Goal: Contribute content: Contribute content

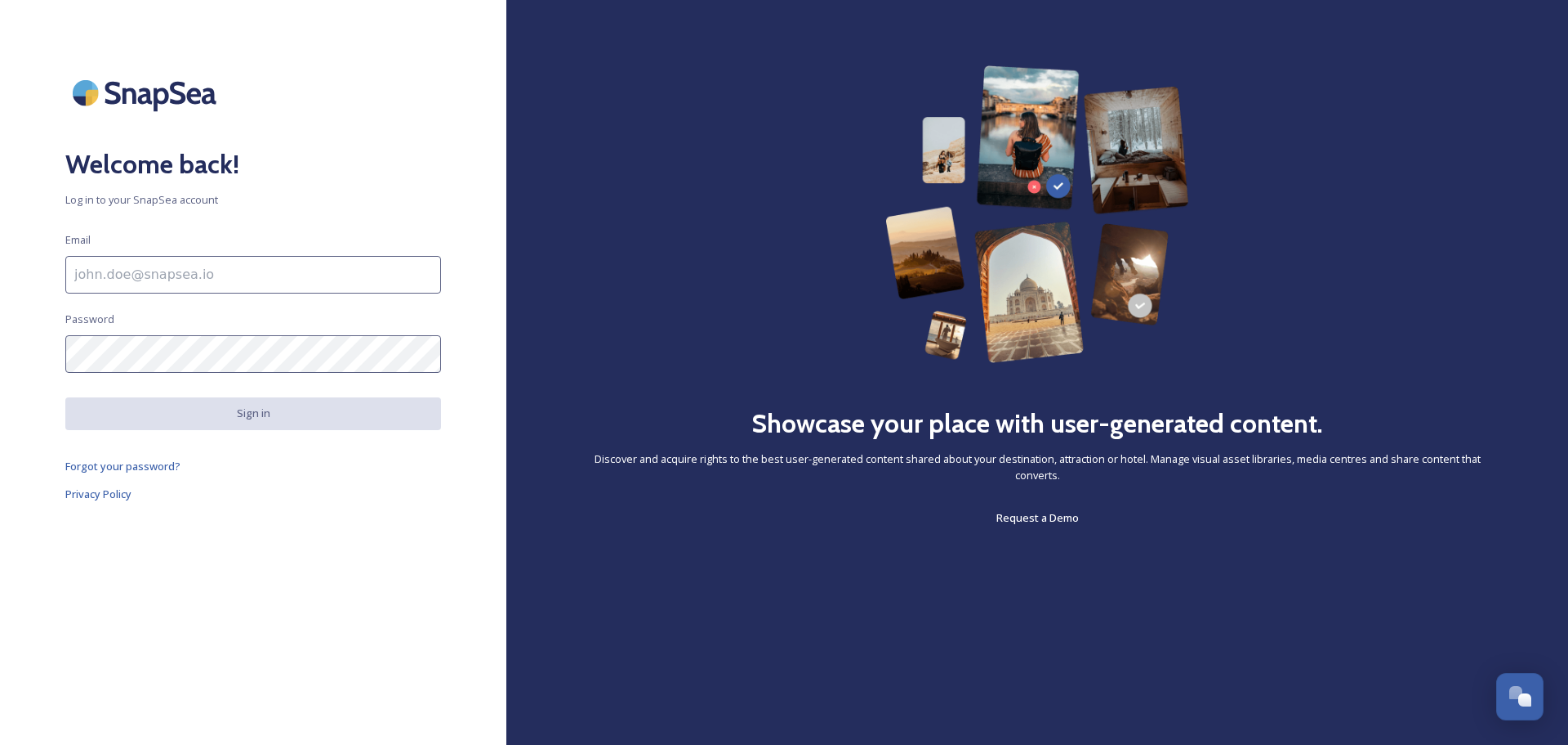
type input "[EMAIL_ADDRESS][DOMAIN_NAME]"
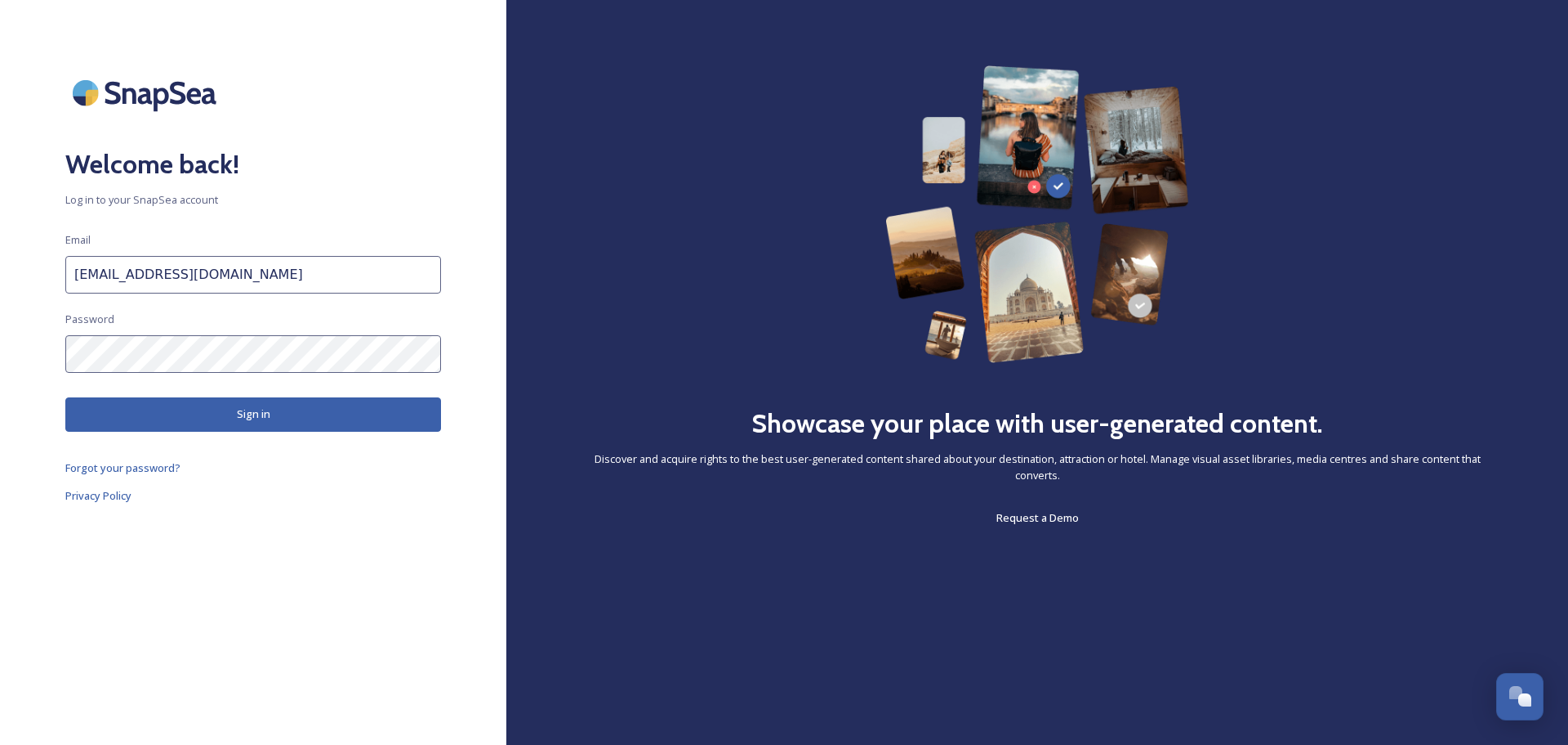
click at [247, 414] on button "Sign in" at bounding box center [253, 414] width 376 height 34
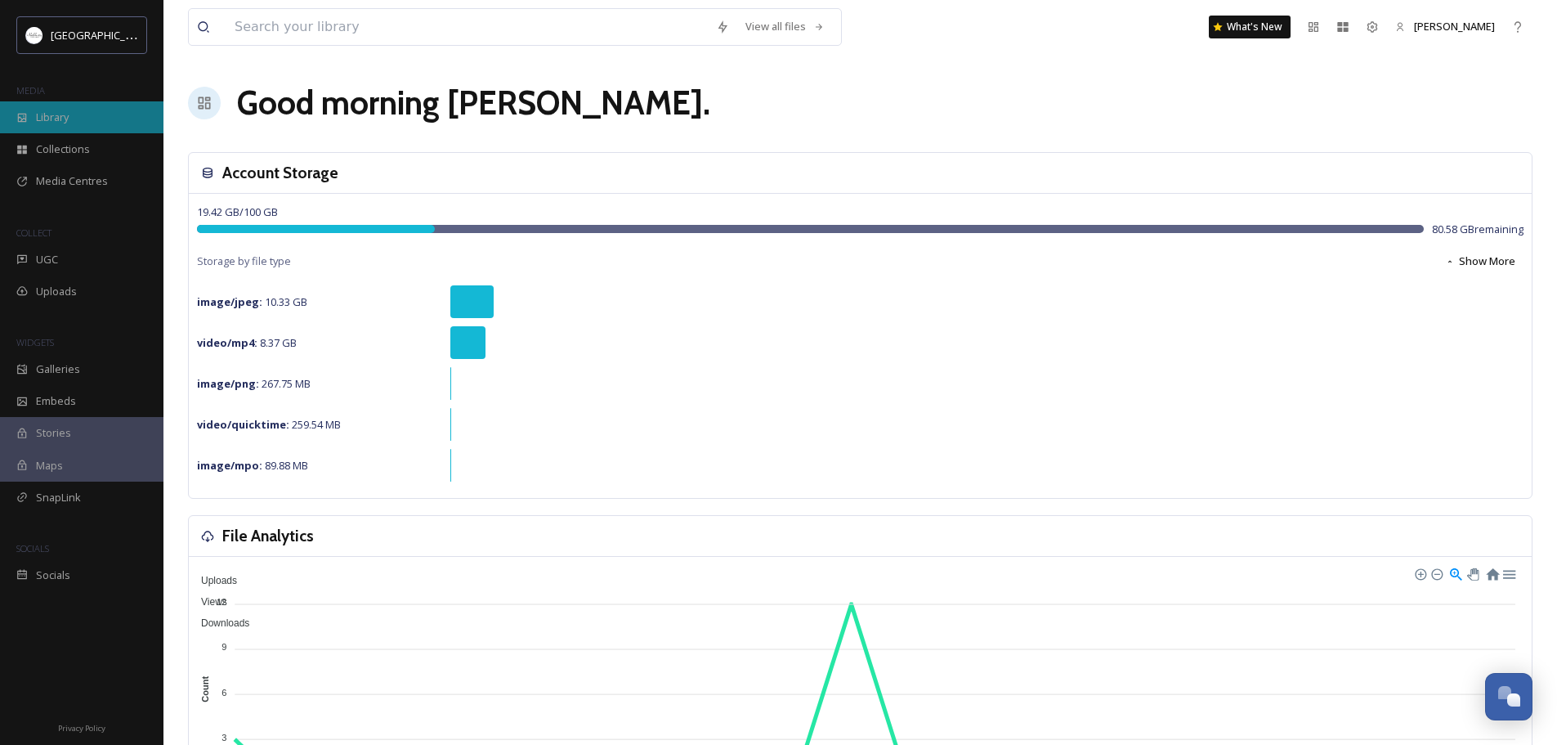
click at [59, 116] on span "Library" at bounding box center [52, 118] width 33 height 16
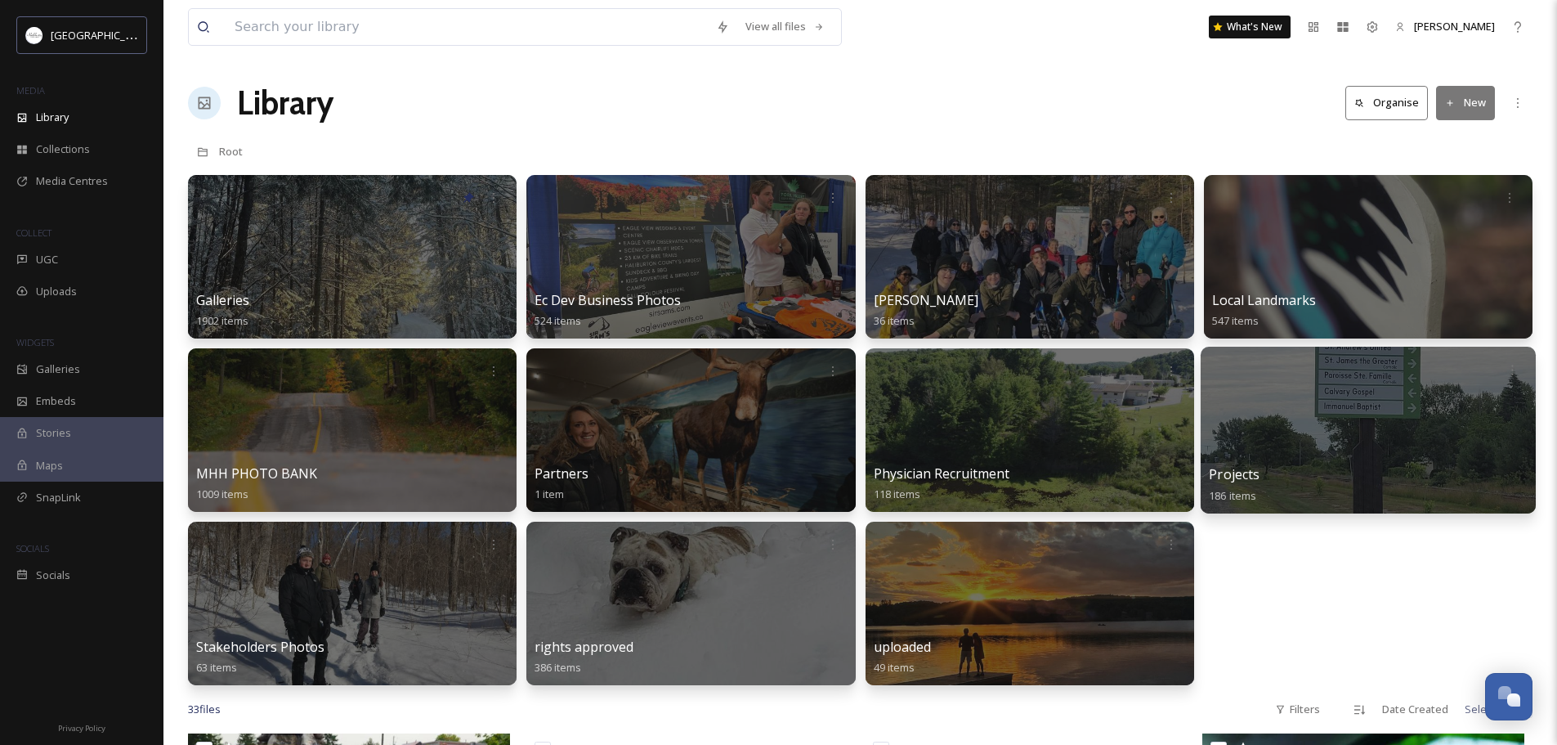
click at [1373, 430] on div at bounding box center [1368, 430] width 335 height 167
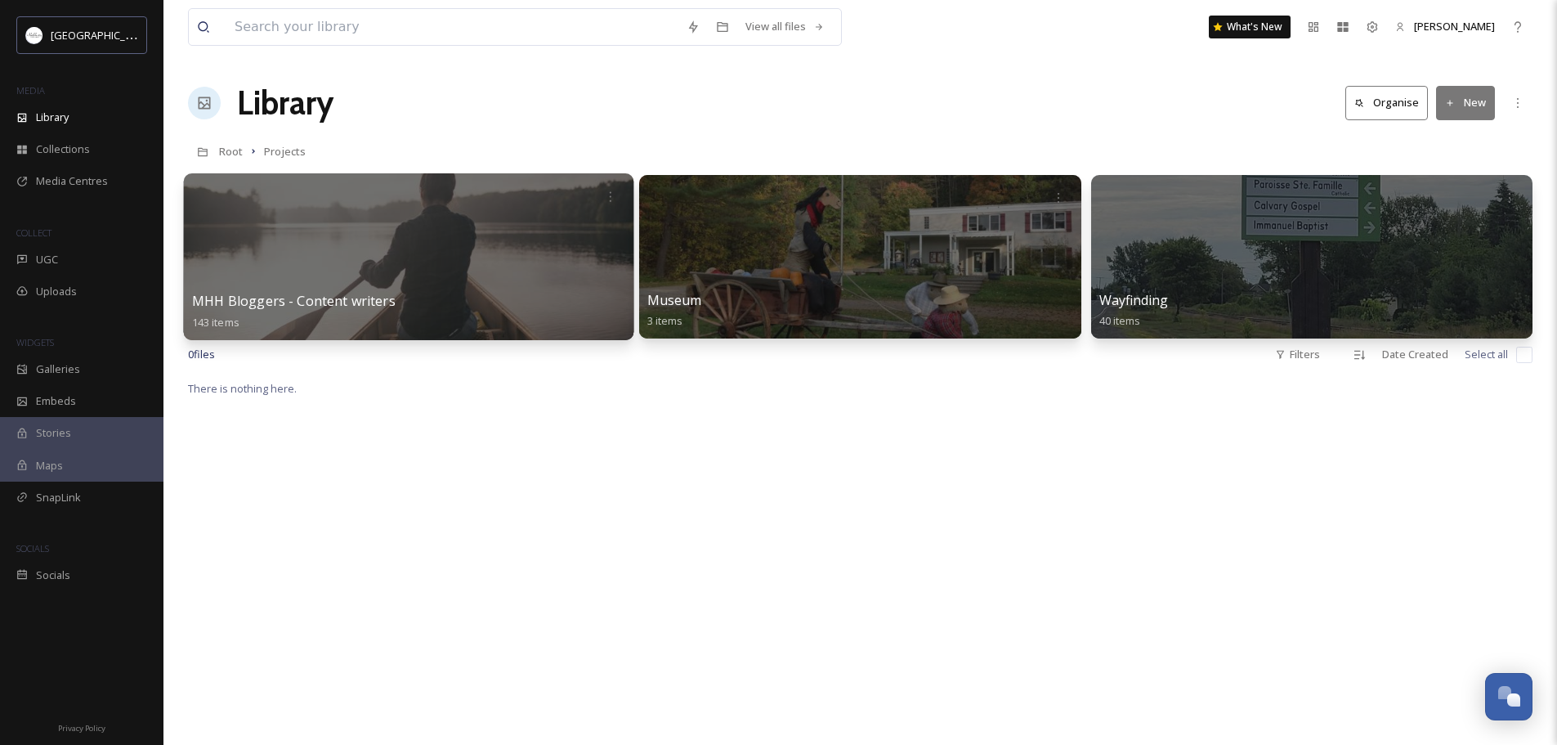
click at [415, 267] on div at bounding box center [409, 256] width 450 height 167
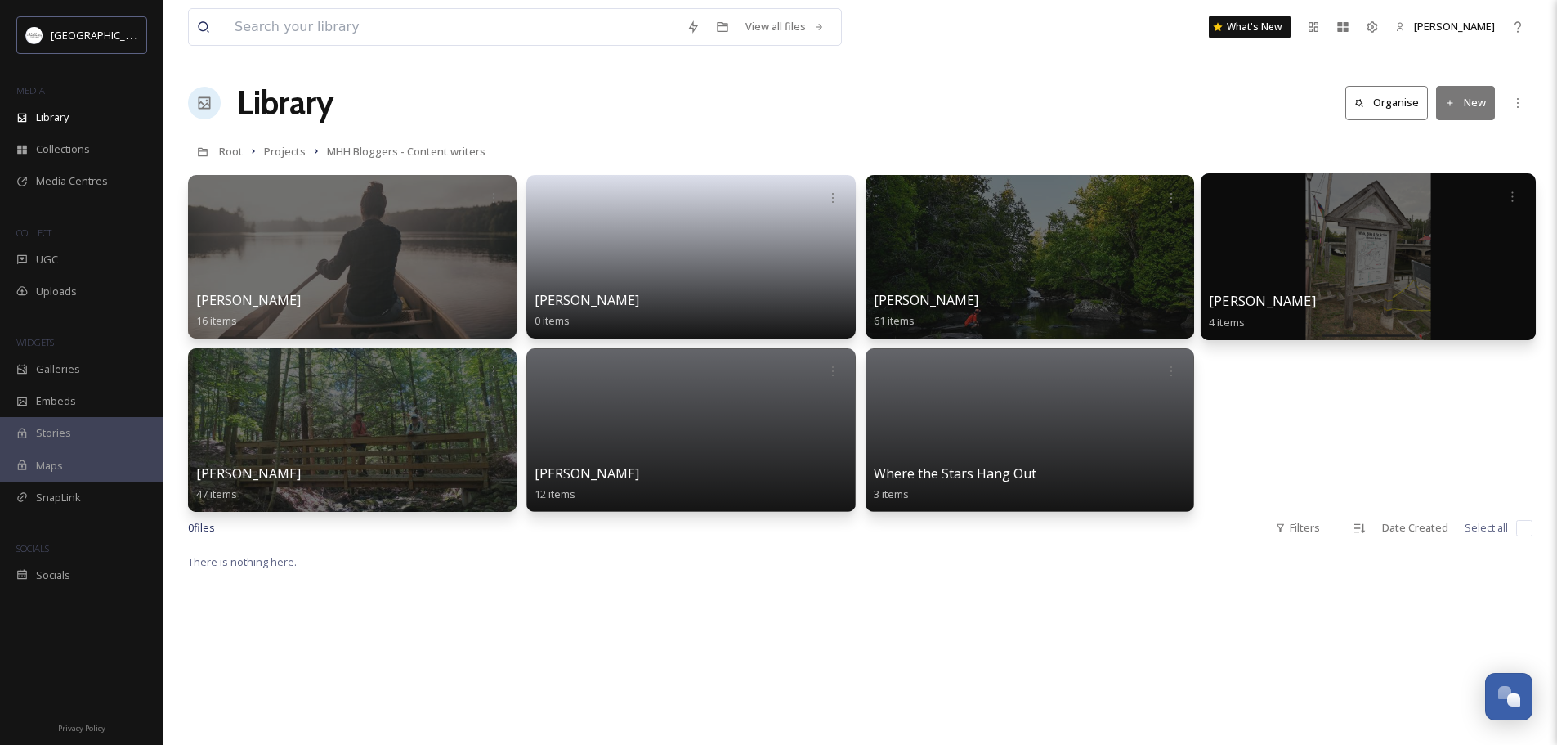
click at [1354, 283] on div at bounding box center [1368, 256] width 335 height 167
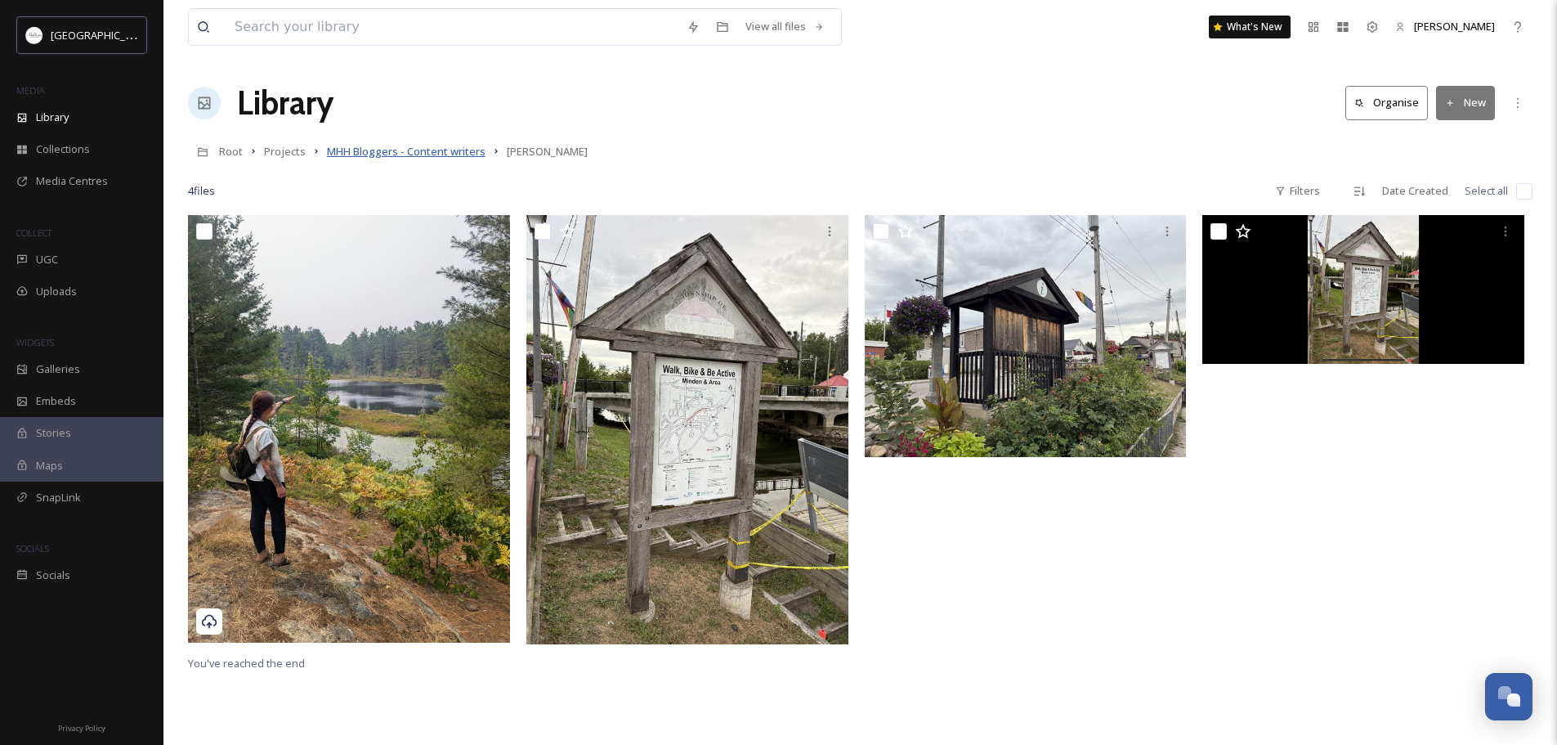
click at [434, 153] on span "MHH Bloggers - Content writers" at bounding box center [406, 151] width 159 height 15
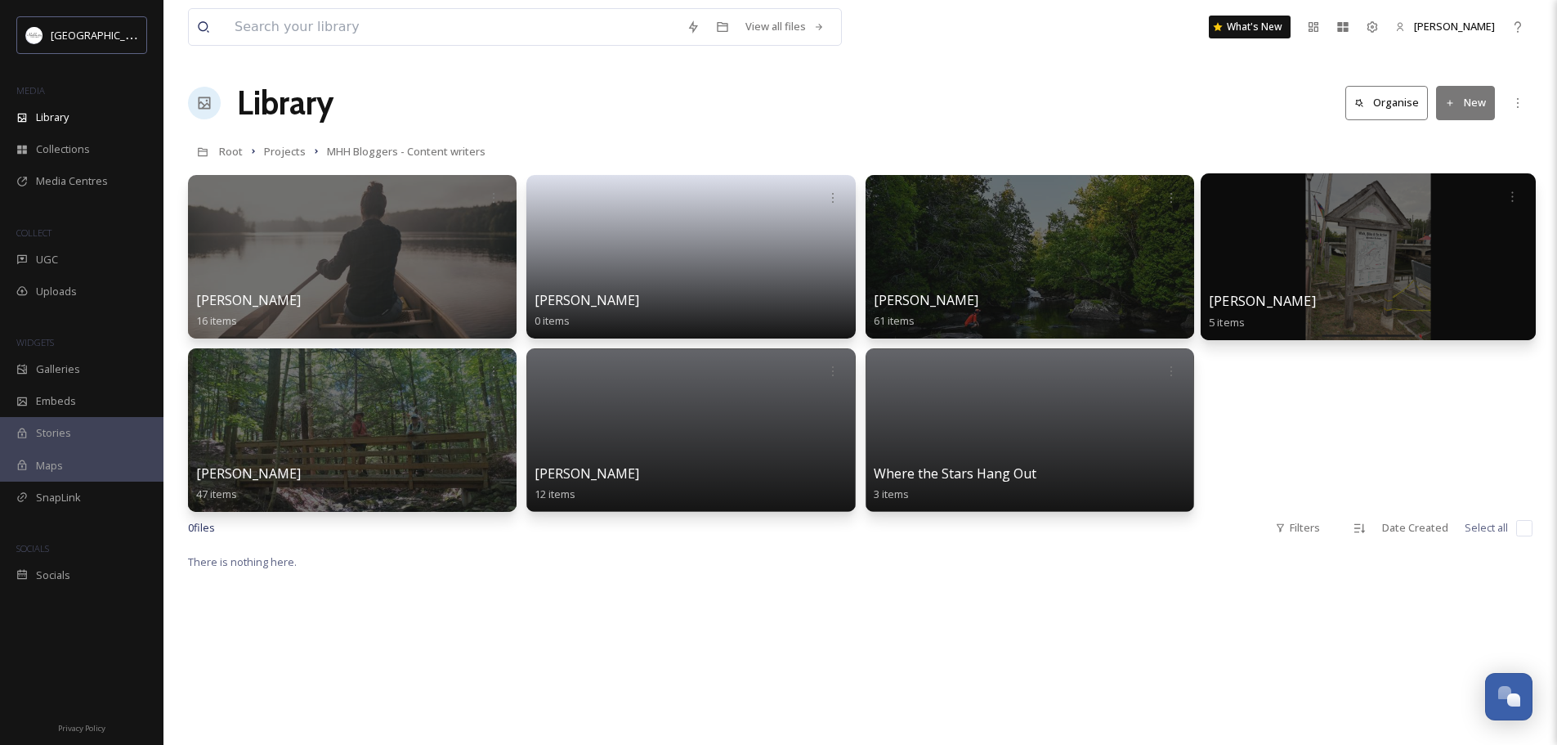
click at [1416, 261] on div at bounding box center [1368, 256] width 335 height 167
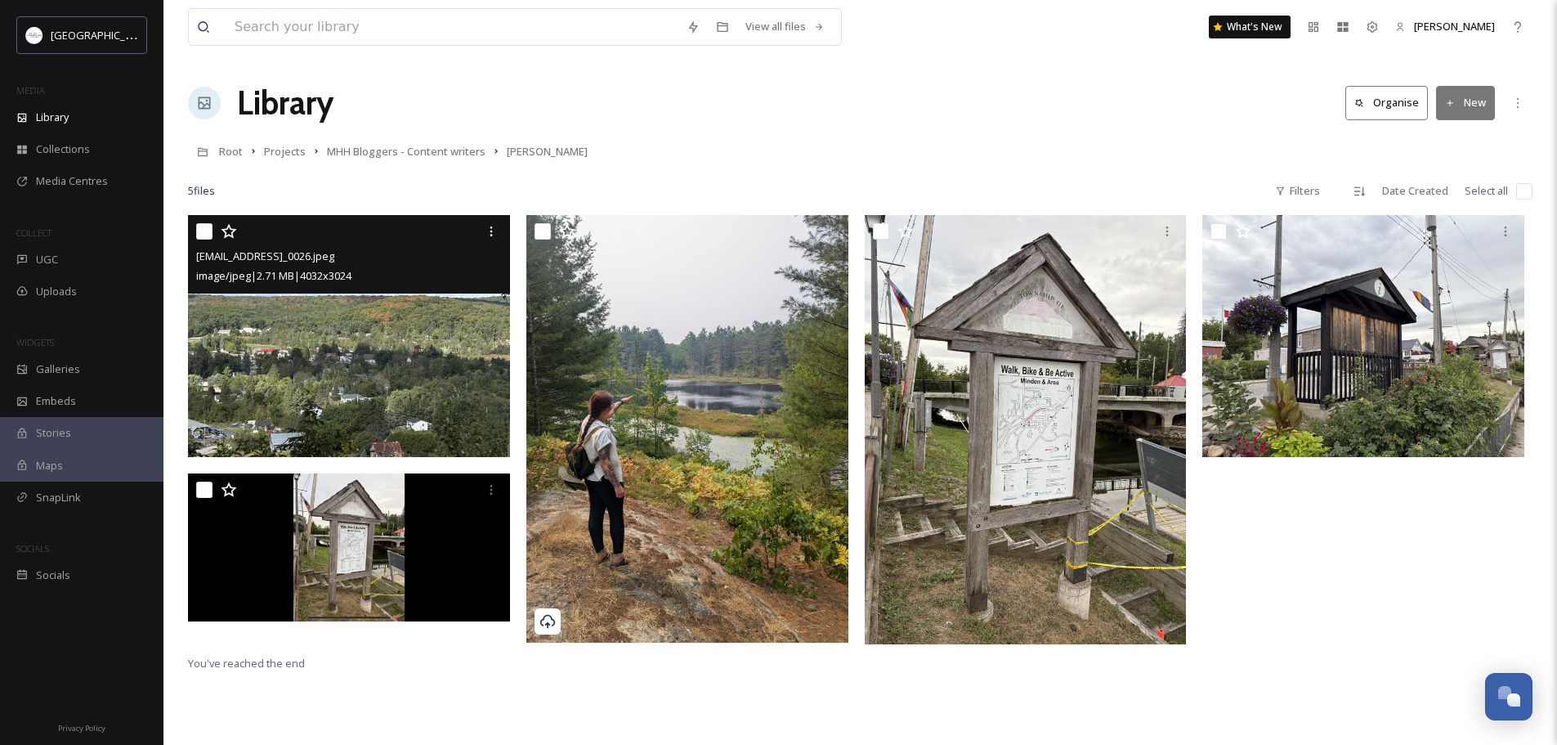
click at [205, 231] on input "checkbox" at bounding box center [204, 231] width 16 height 16
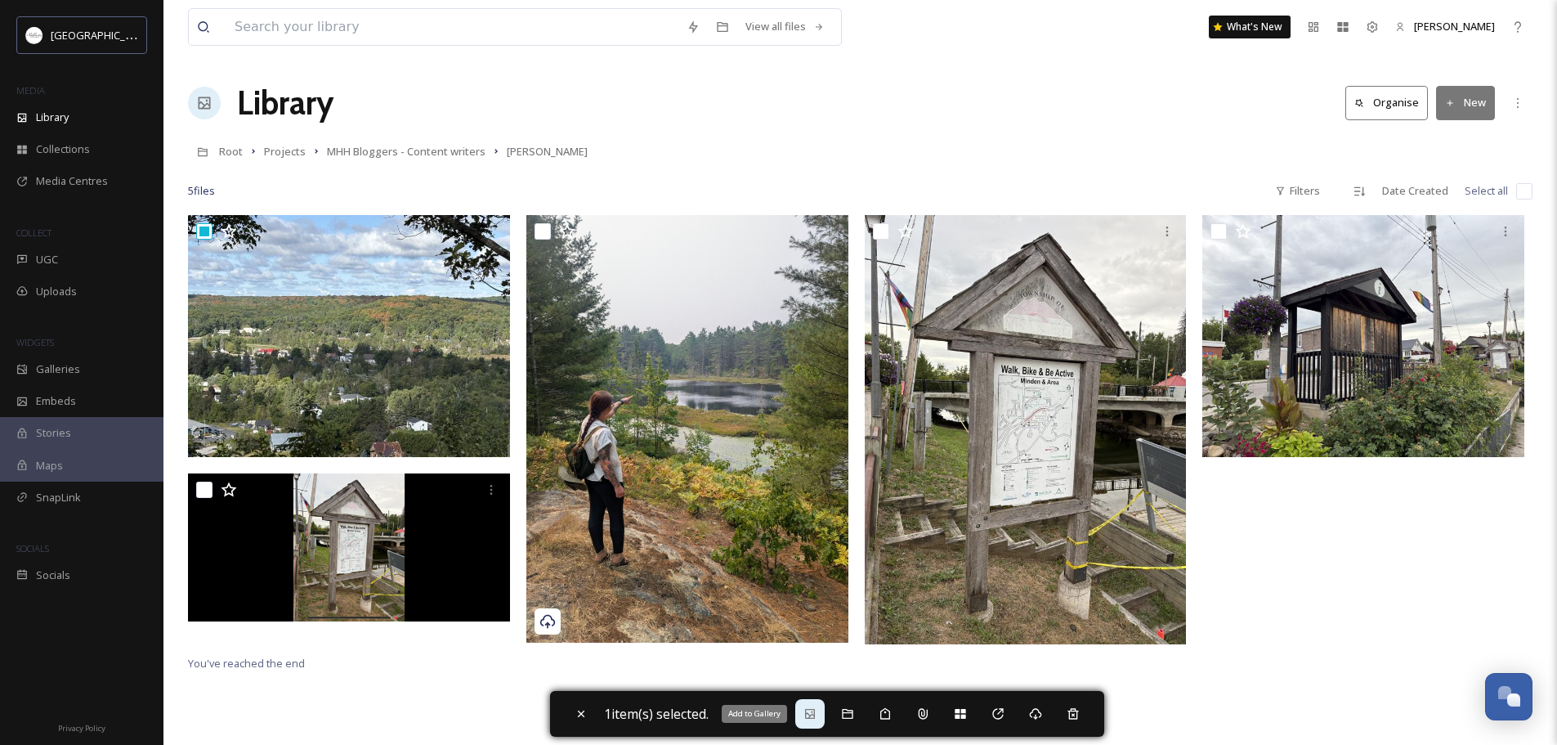
click at [813, 714] on icon at bounding box center [810, 714] width 10 height 10
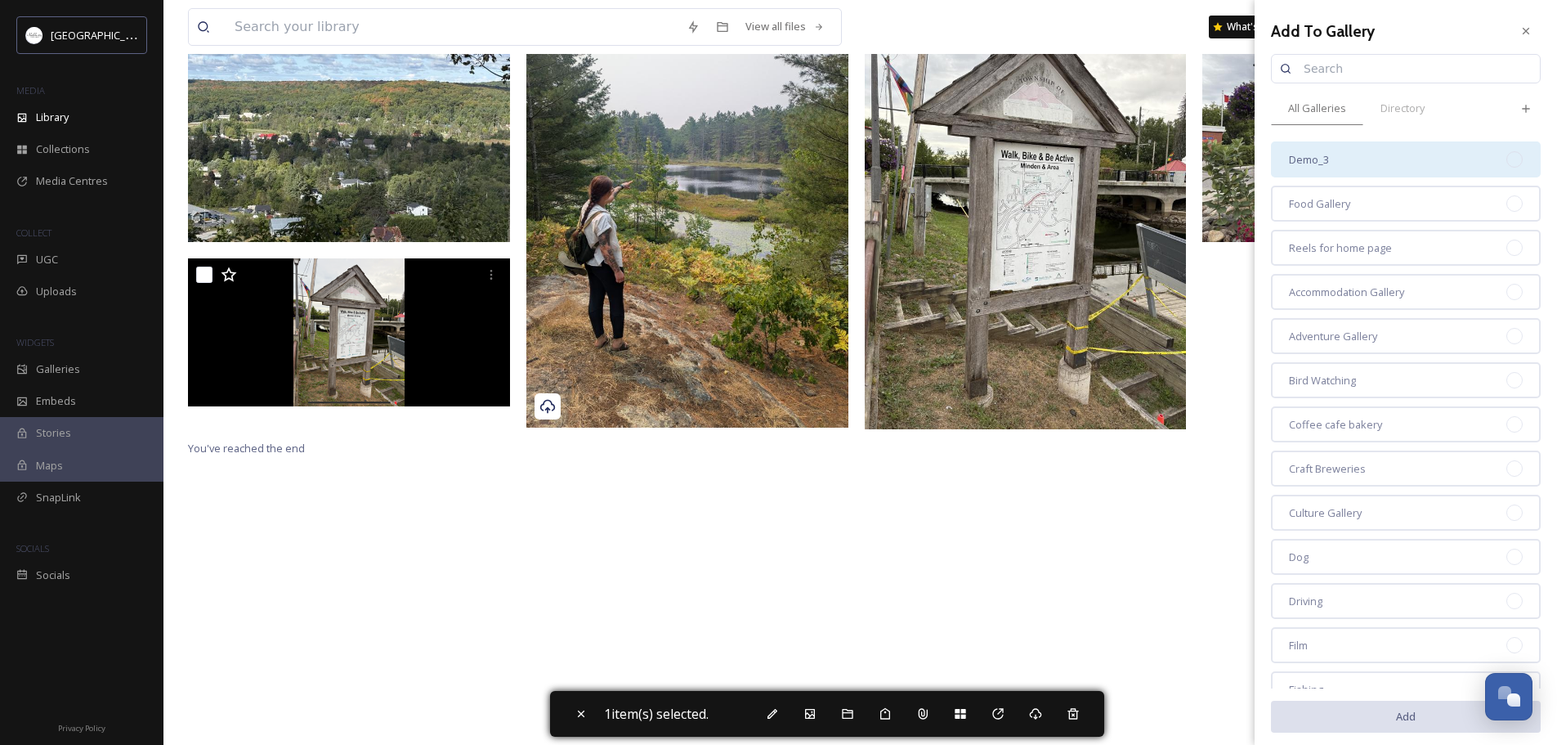
click at [1332, 159] on div "Demo_3" at bounding box center [1406, 159] width 270 height 36
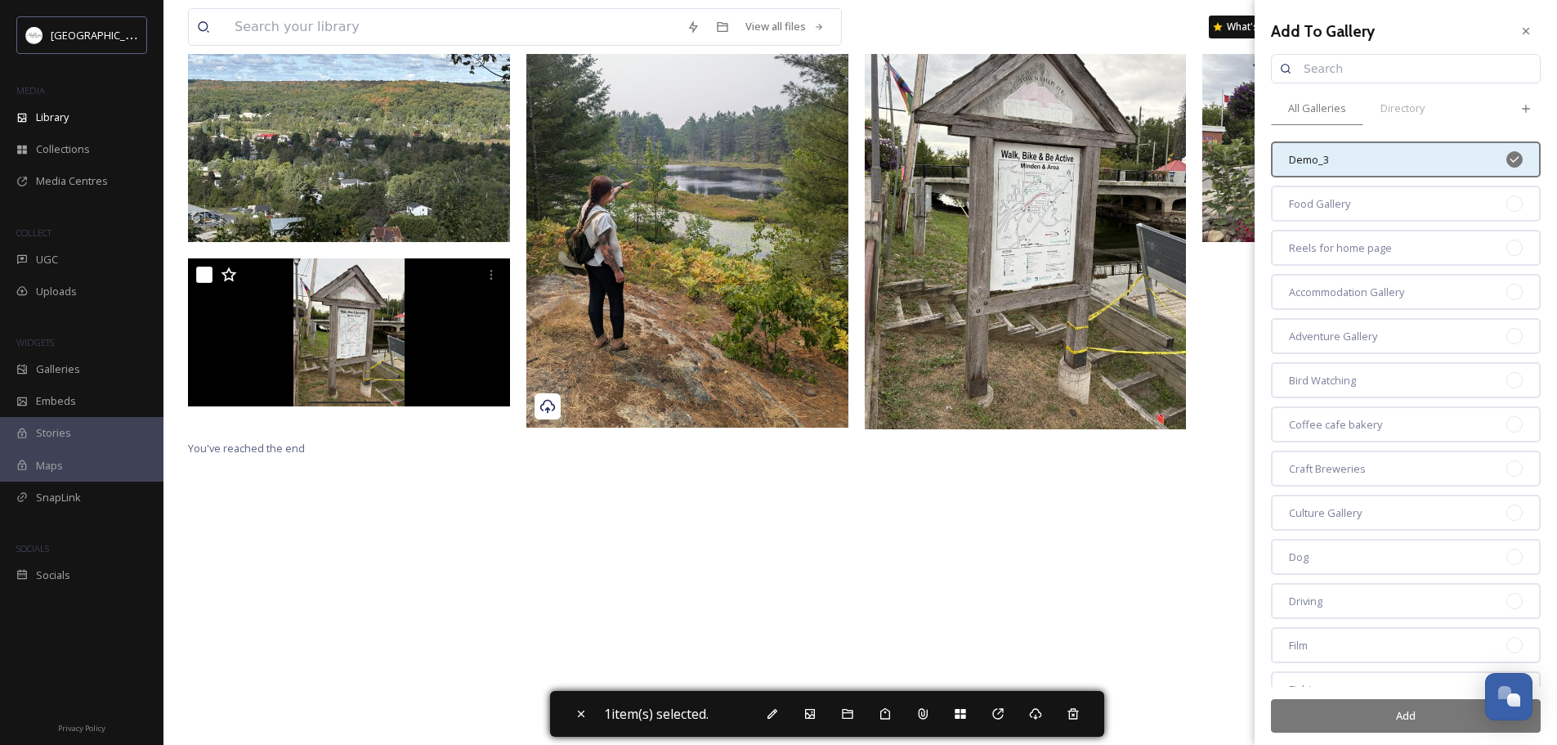
click at [1316, 158] on span "Demo_3" at bounding box center [1309, 160] width 40 height 16
click at [1325, 157] on span "Demo_3" at bounding box center [1309, 160] width 40 height 16
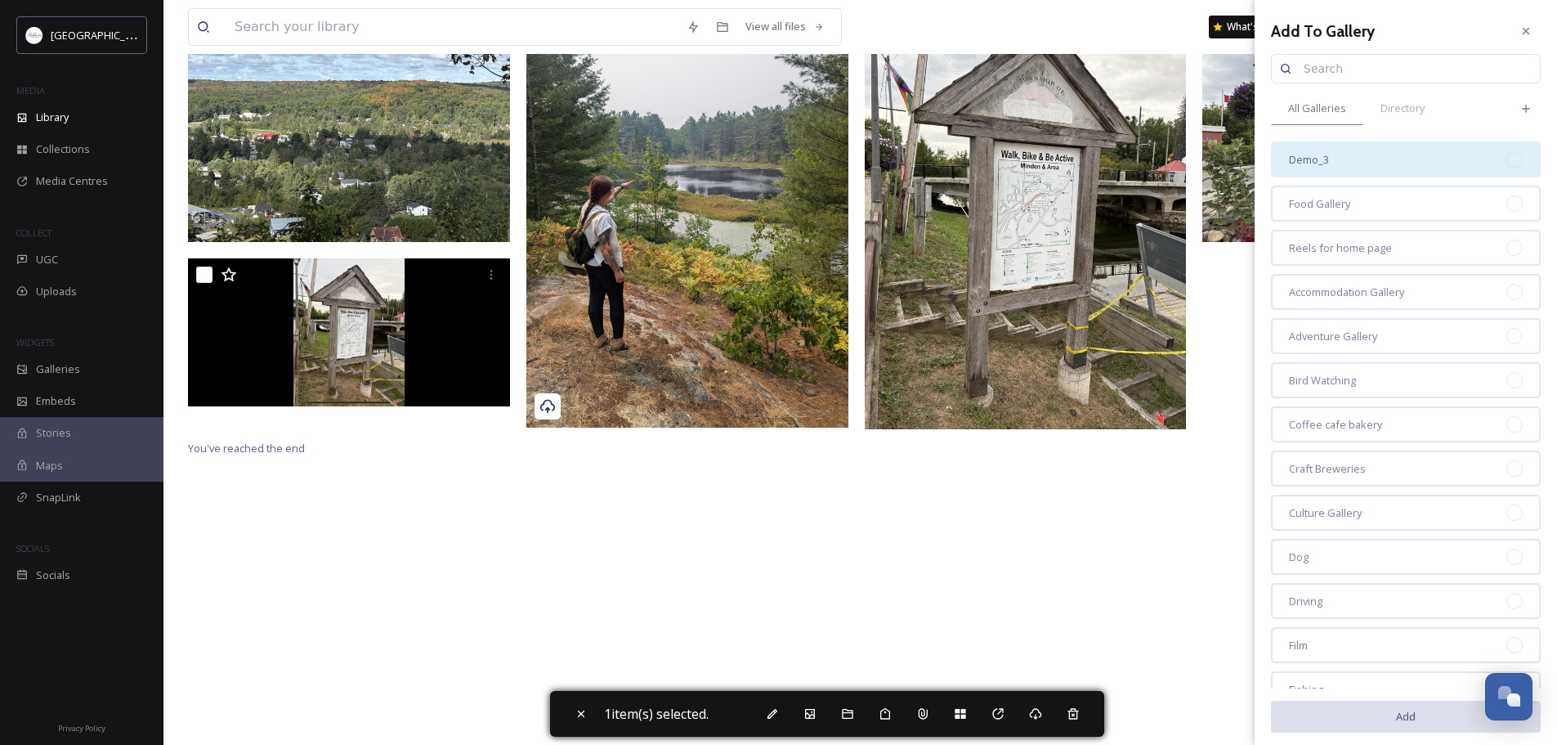
click at [1328, 164] on span "Demo_3" at bounding box center [1309, 160] width 40 height 16
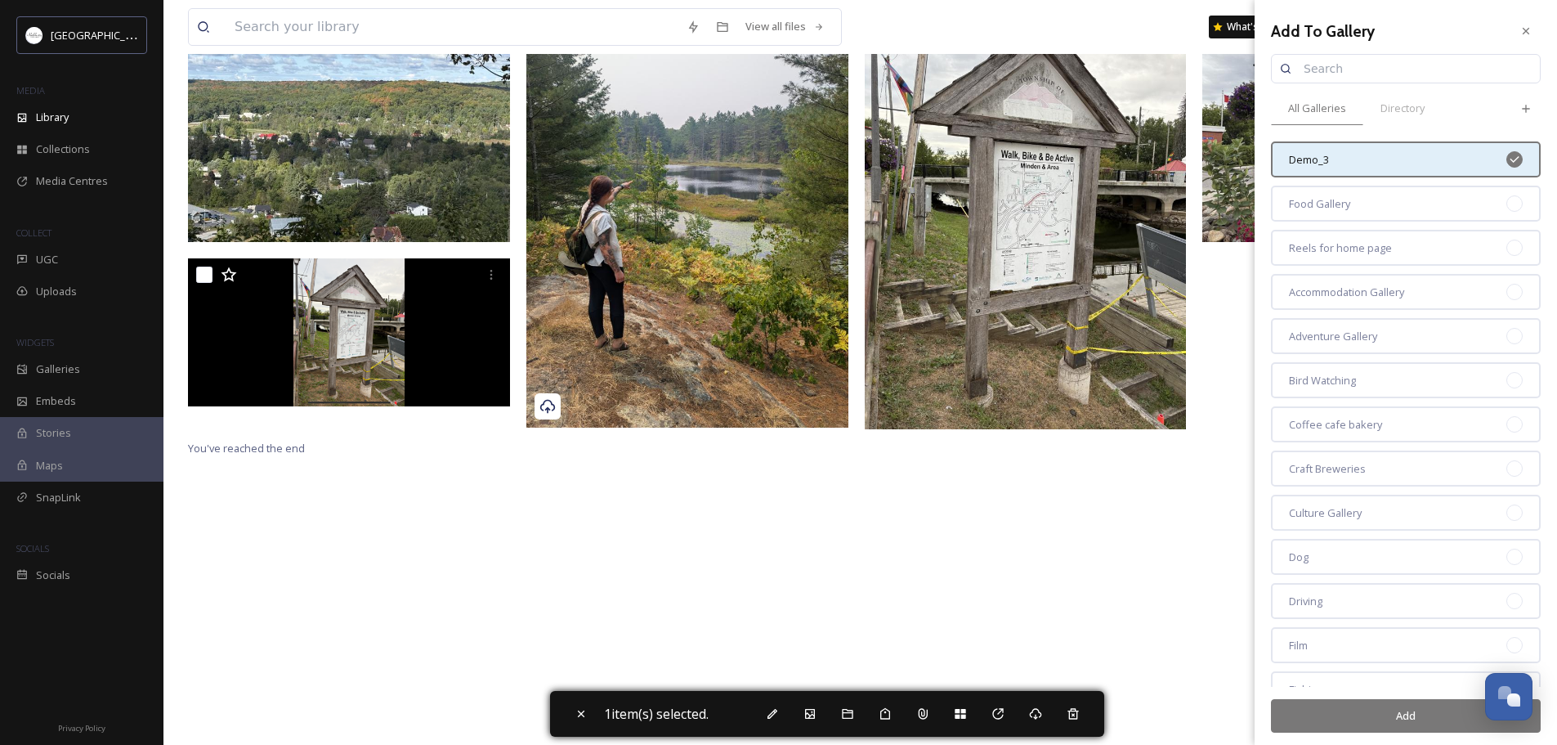
click at [1326, 163] on span "Demo_3" at bounding box center [1309, 160] width 40 height 16
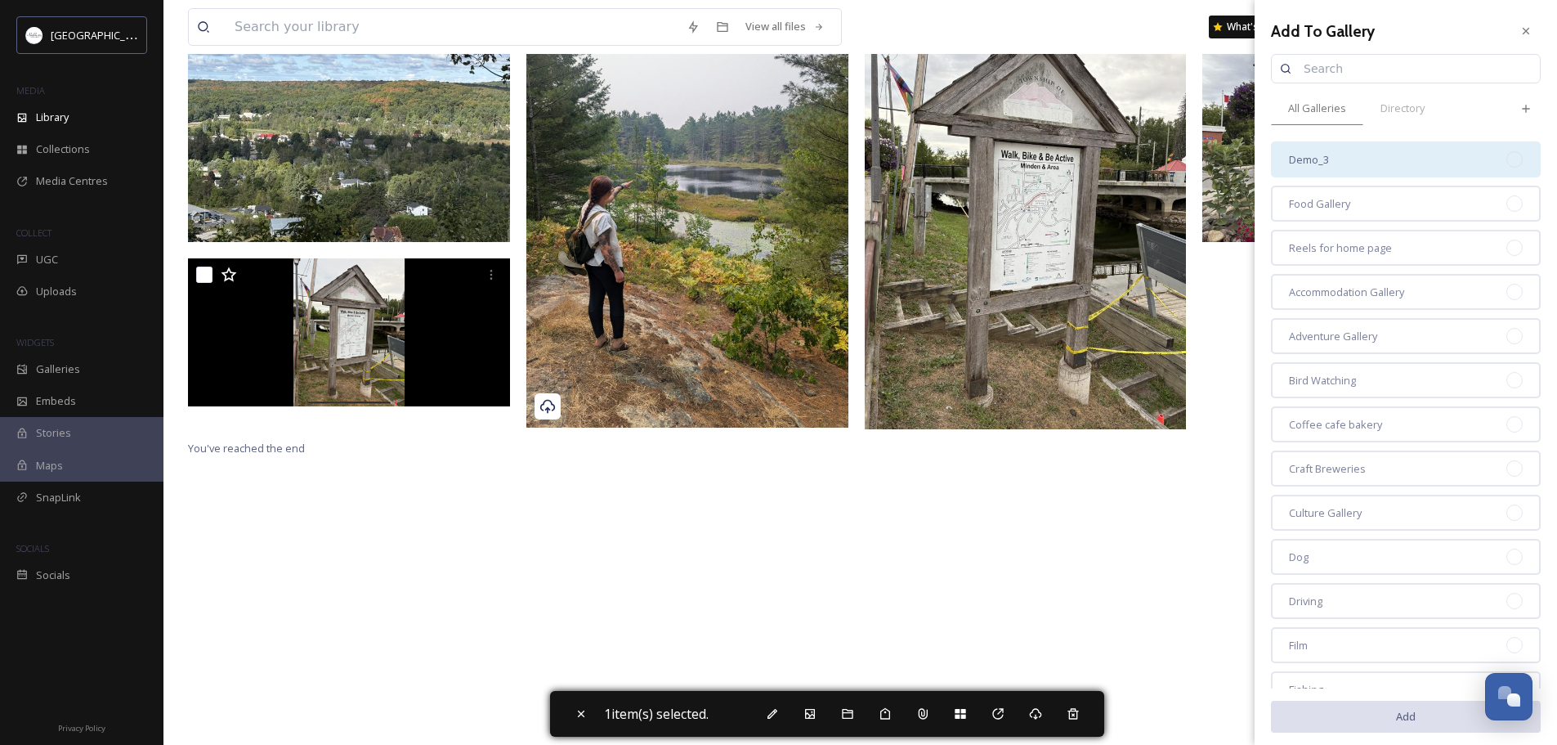
click at [1326, 163] on span "Demo_3" at bounding box center [1309, 160] width 40 height 16
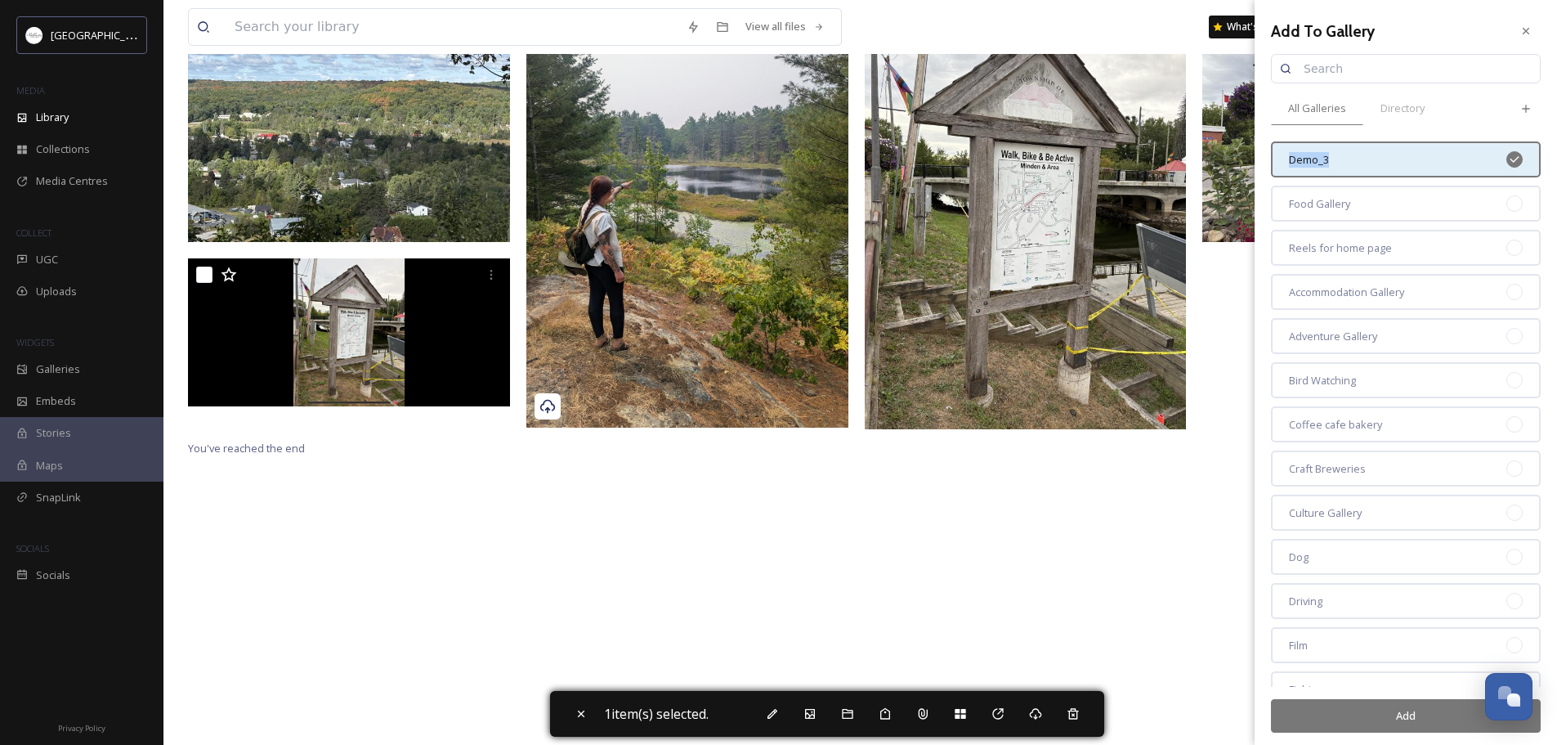
click at [1326, 163] on span "Demo_3" at bounding box center [1309, 160] width 40 height 16
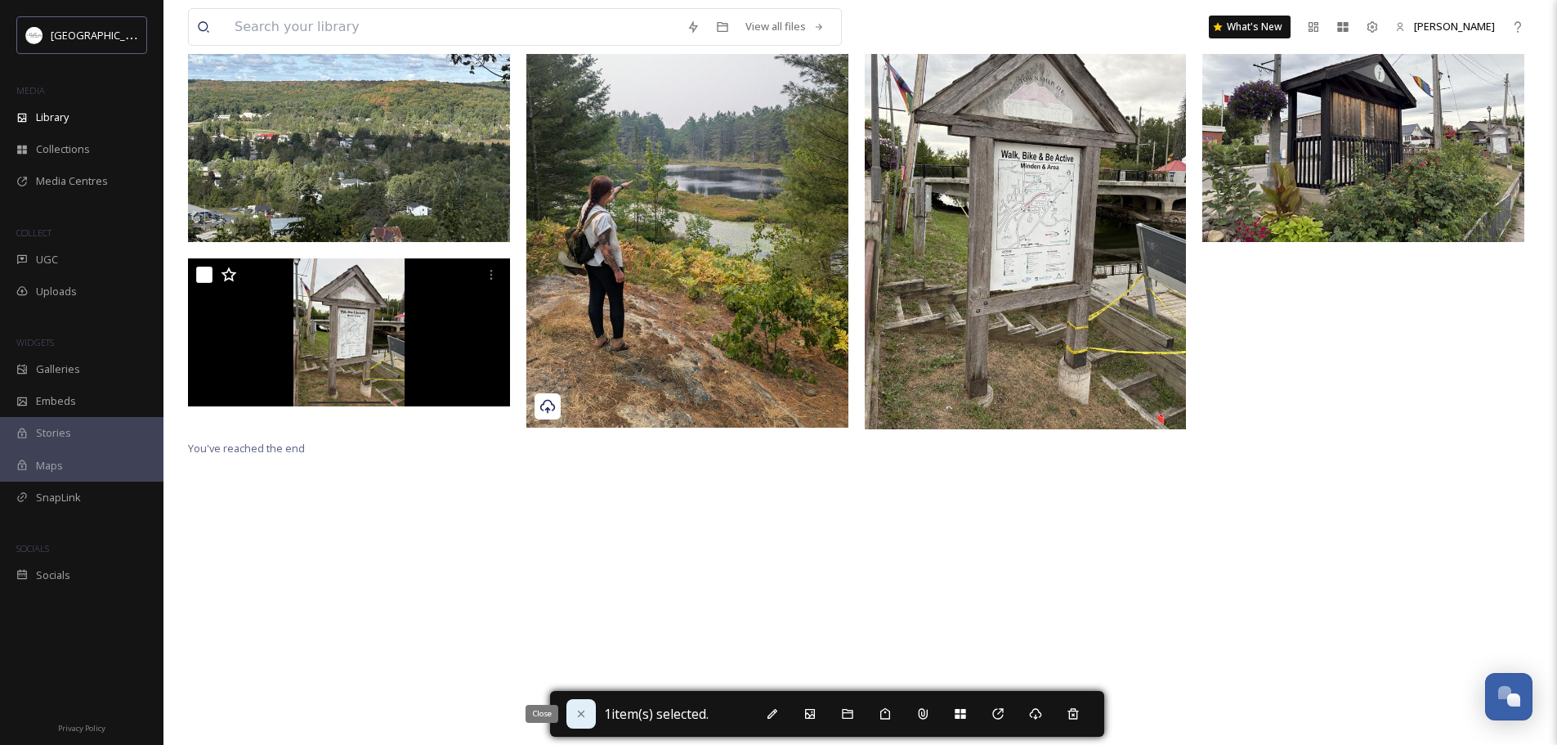
click at [582, 712] on icon at bounding box center [580, 713] width 7 height 7
checkbox input "false"
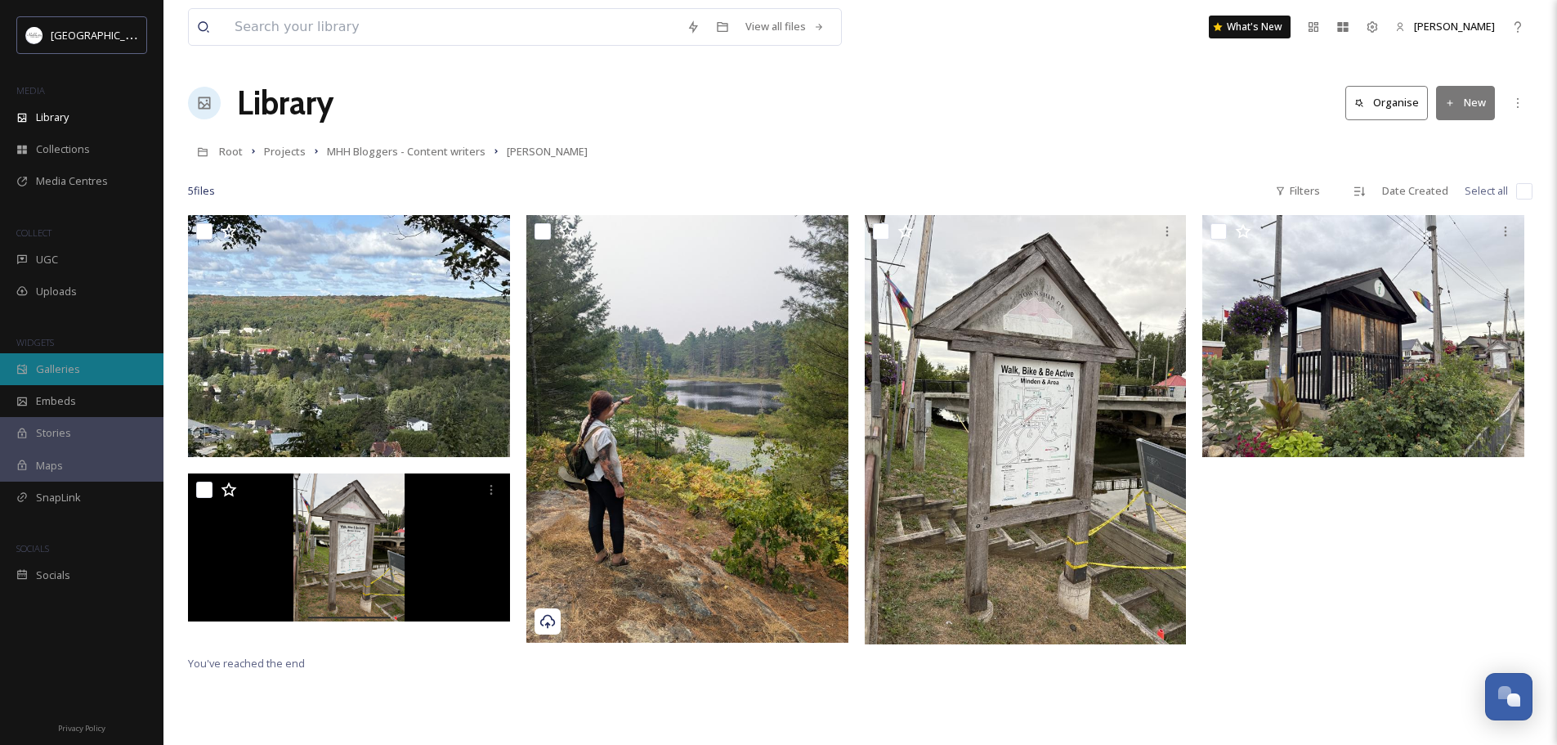
click at [69, 365] on span "Galleries" at bounding box center [58, 369] width 44 height 16
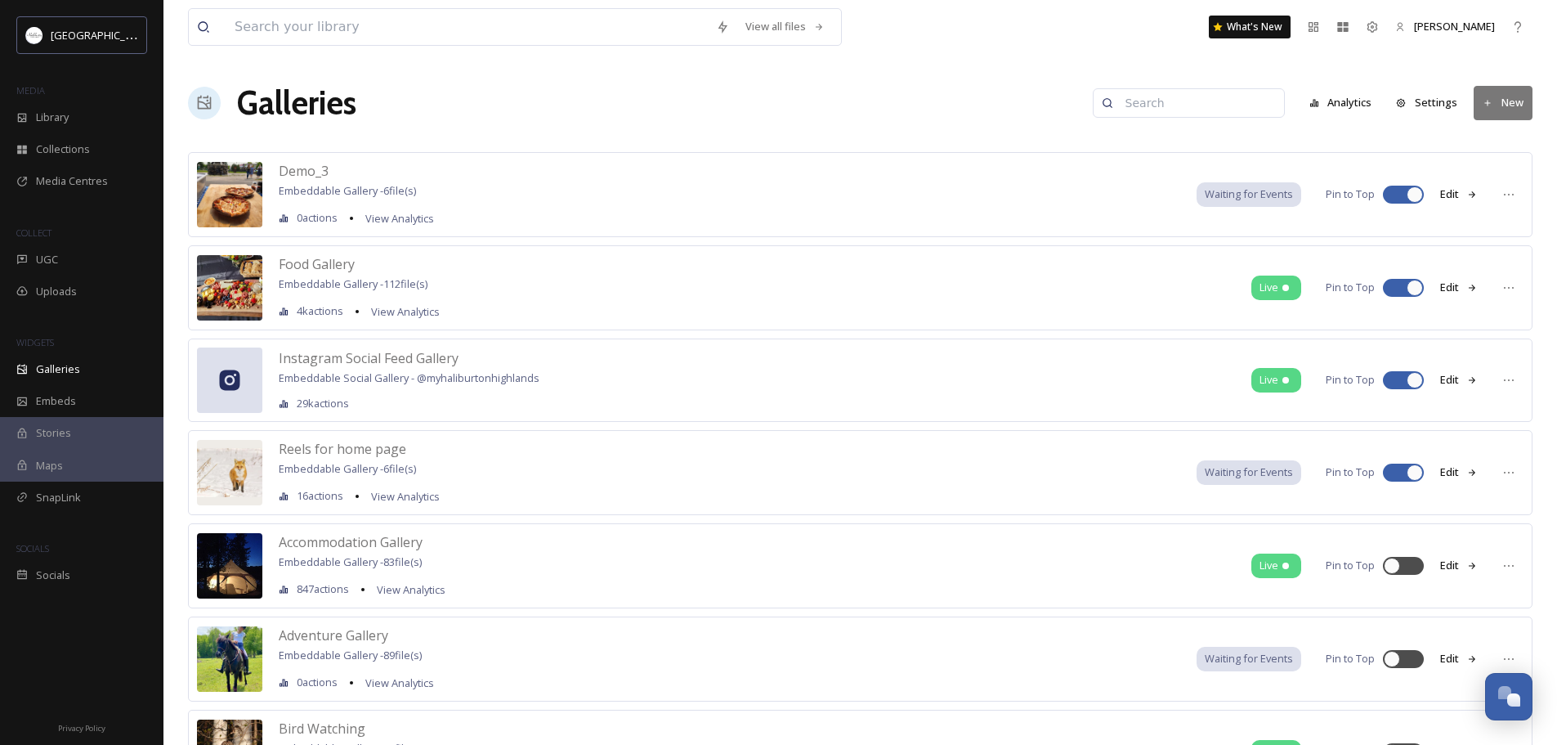
click at [1485, 104] on icon at bounding box center [1488, 103] width 11 height 11
click at [298, 172] on span "Demo_3" at bounding box center [304, 171] width 50 height 18
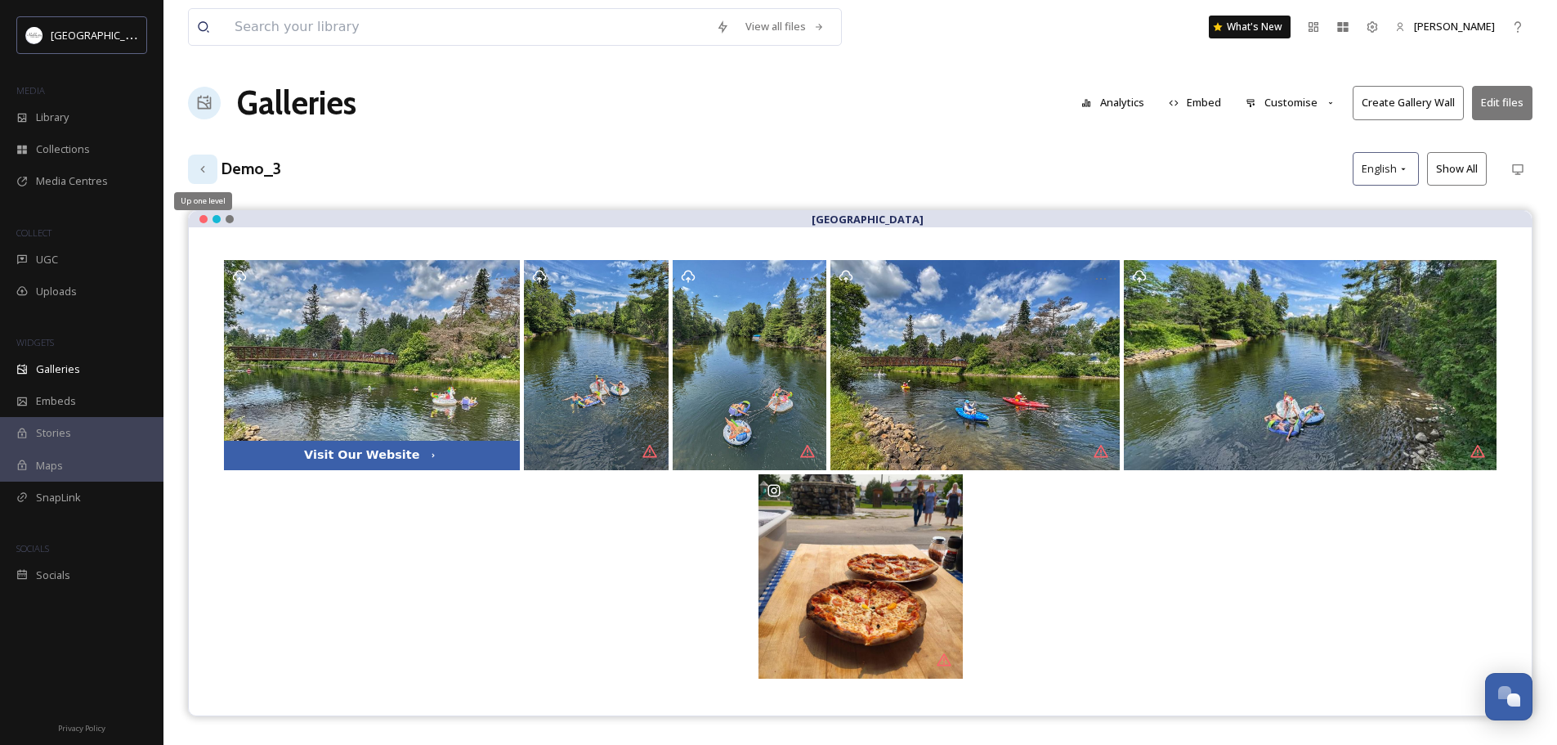
click at [200, 169] on icon at bounding box center [202, 169] width 13 height 13
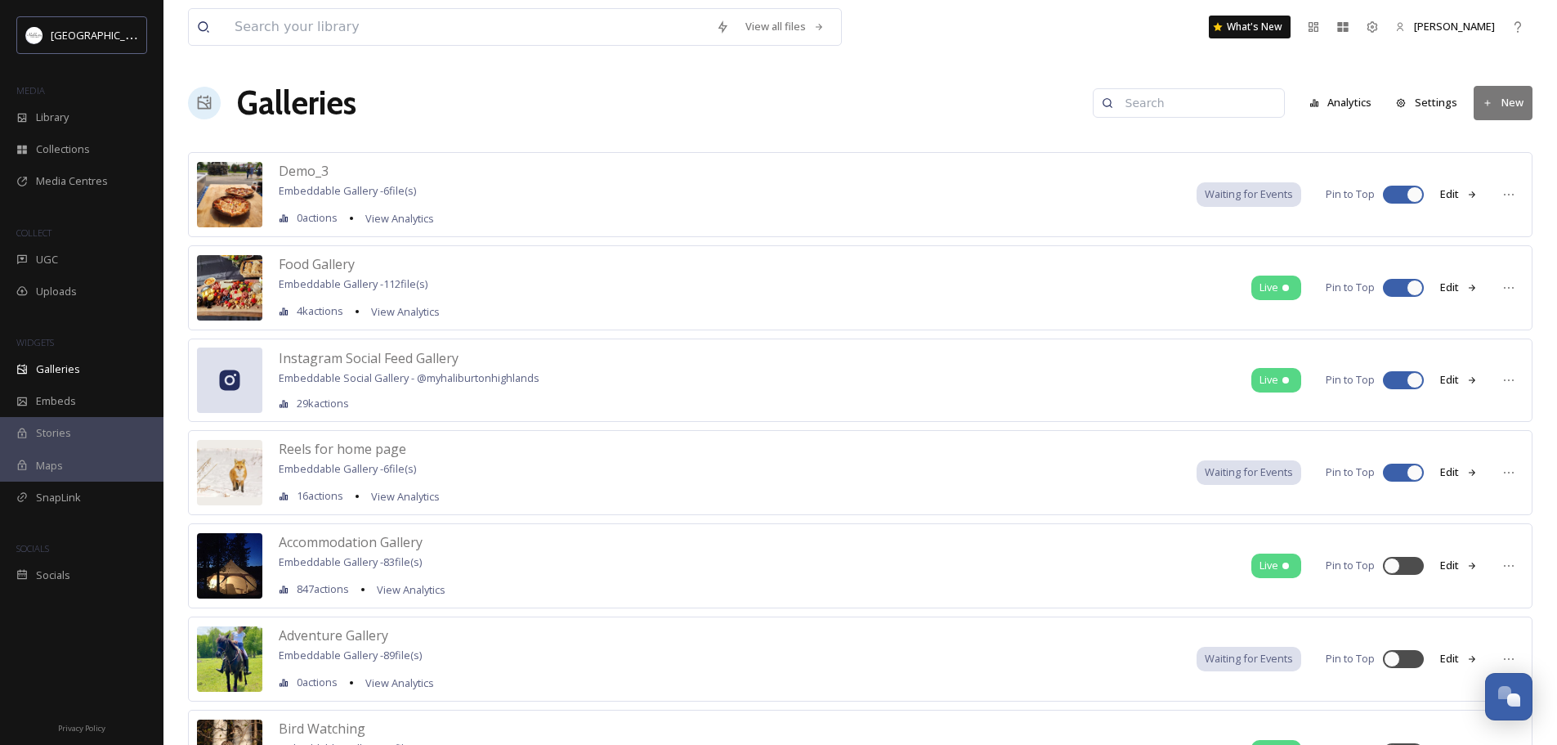
click at [1491, 99] on icon at bounding box center [1488, 103] width 11 height 11
click at [1493, 141] on span "Gallery" at bounding box center [1506, 141] width 34 height 16
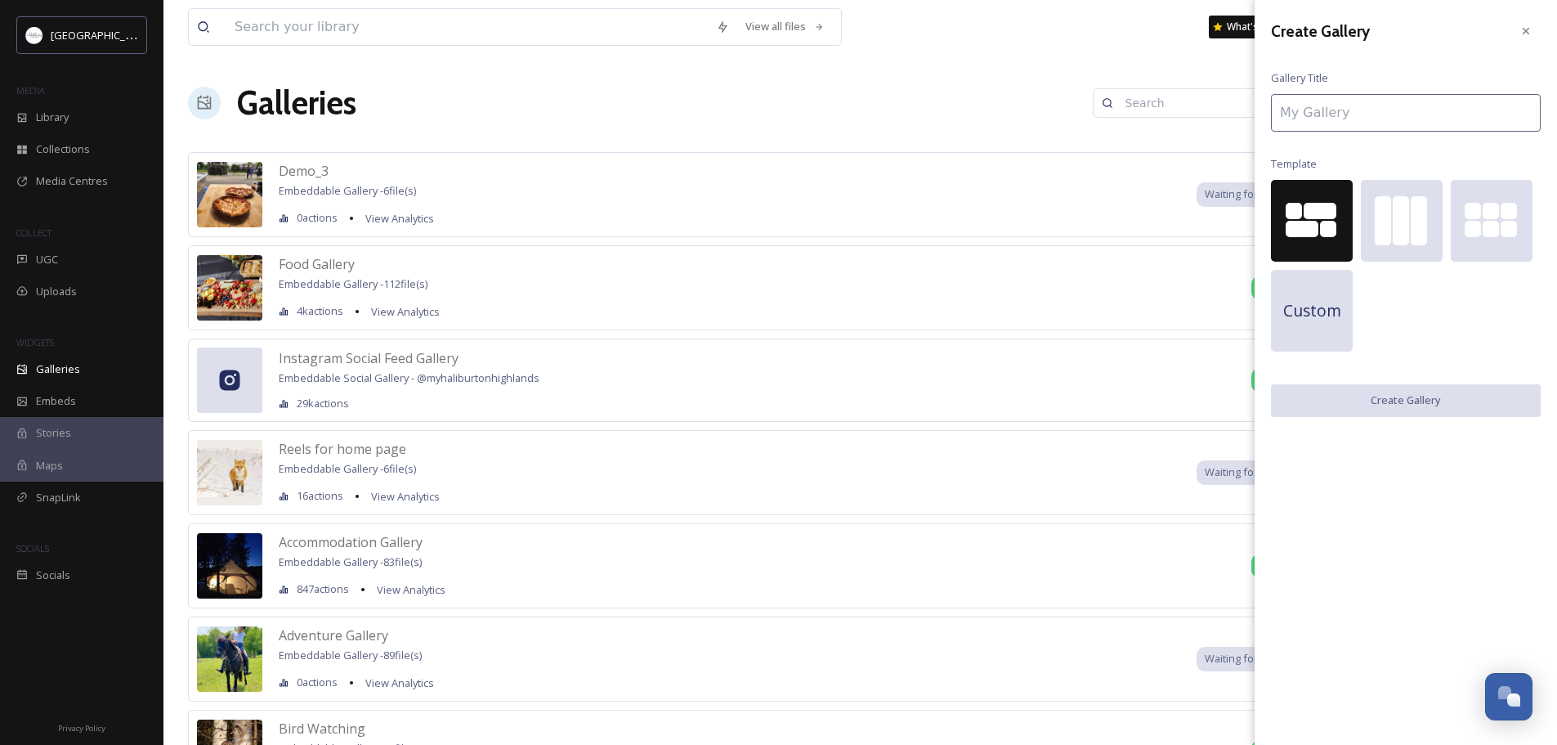
click at [1310, 223] on div at bounding box center [1302, 229] width 33 height 16
click at [1360, 115] on input at bounding box center [1406, 113] width 270 height 38
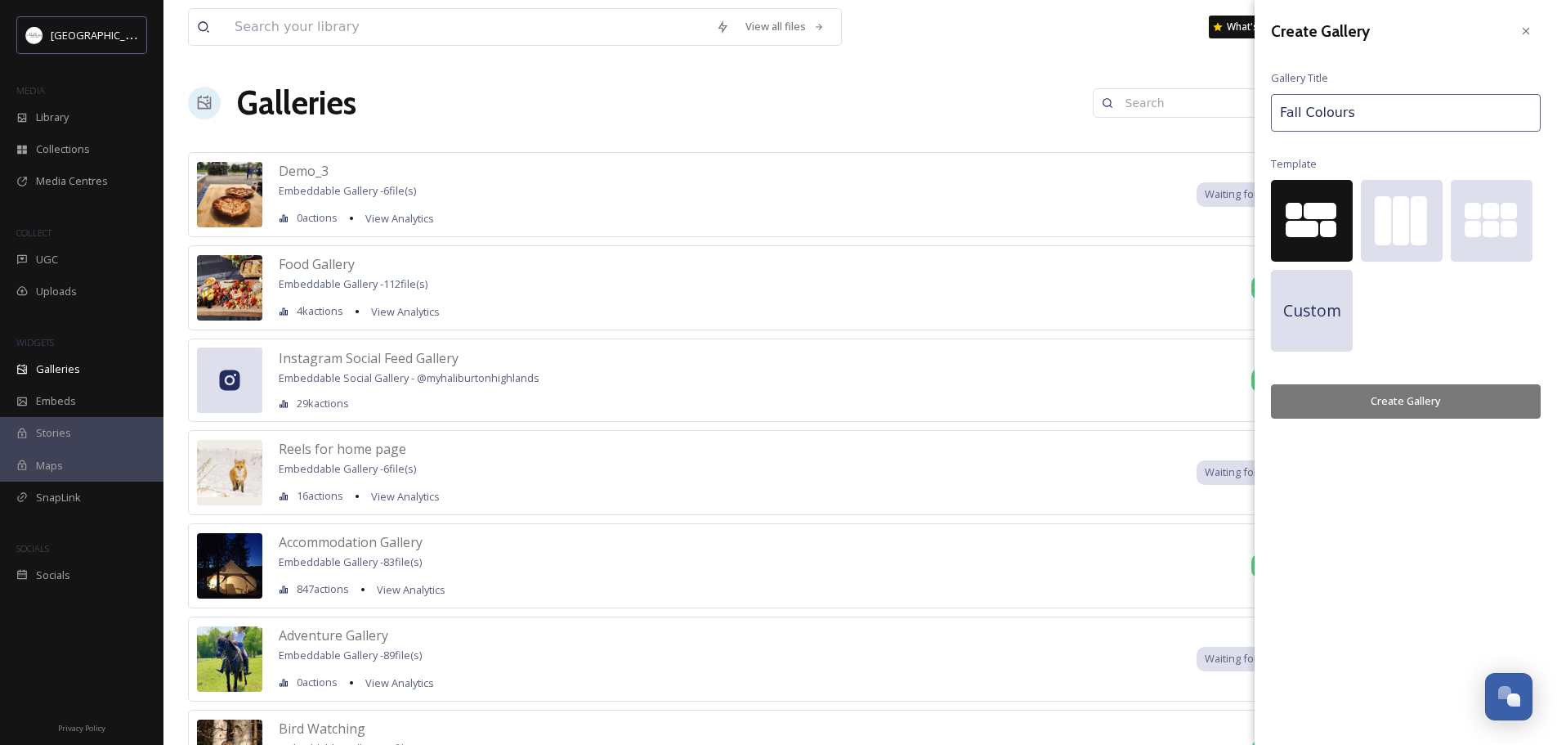
type input "Fall Colours"
click at [1406, 405] on button "Create Gallery" at bounding box center [1406, 401] width 270 height 34
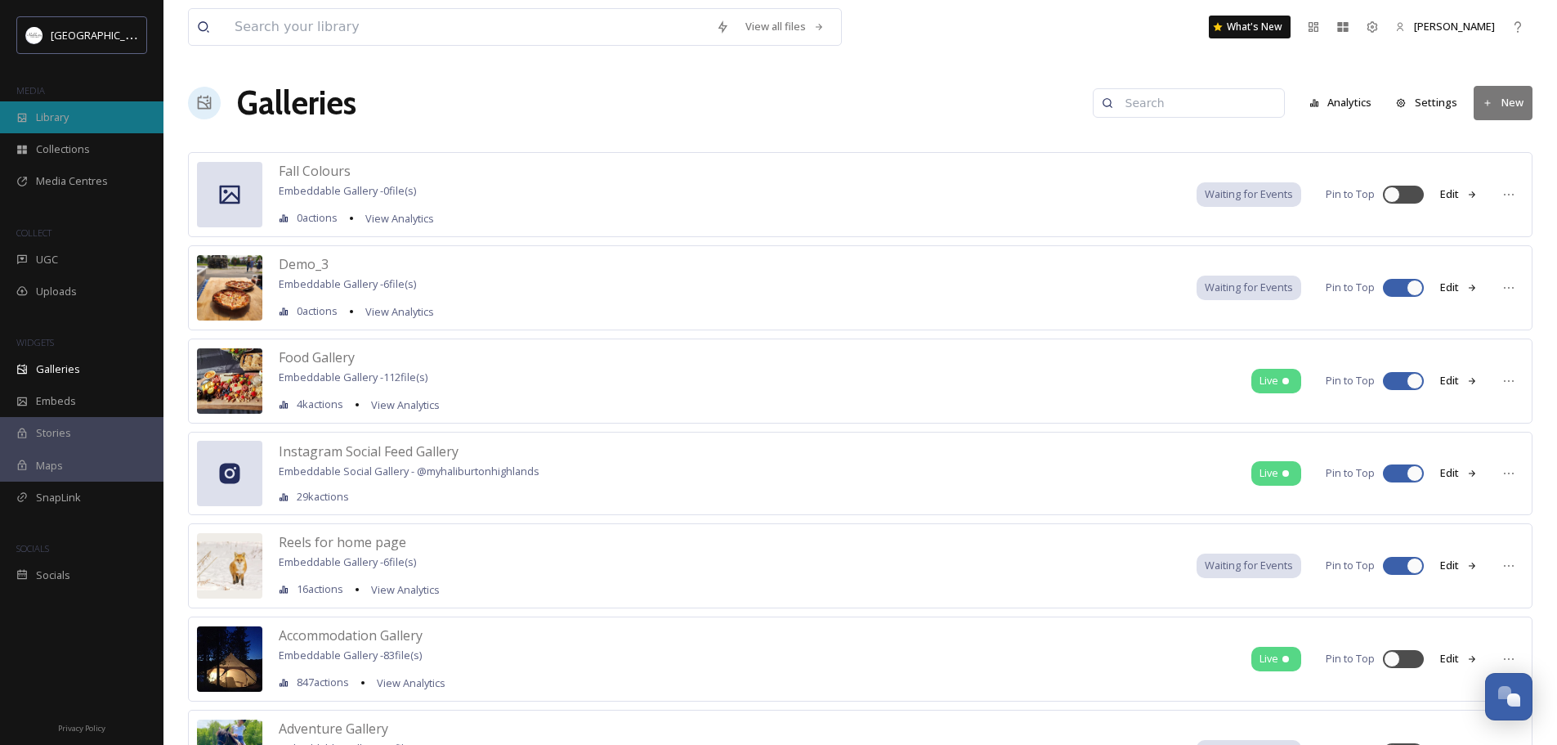
click at [46, 117] on span "Library" at bounding box center [52, 118] width 33 height 16
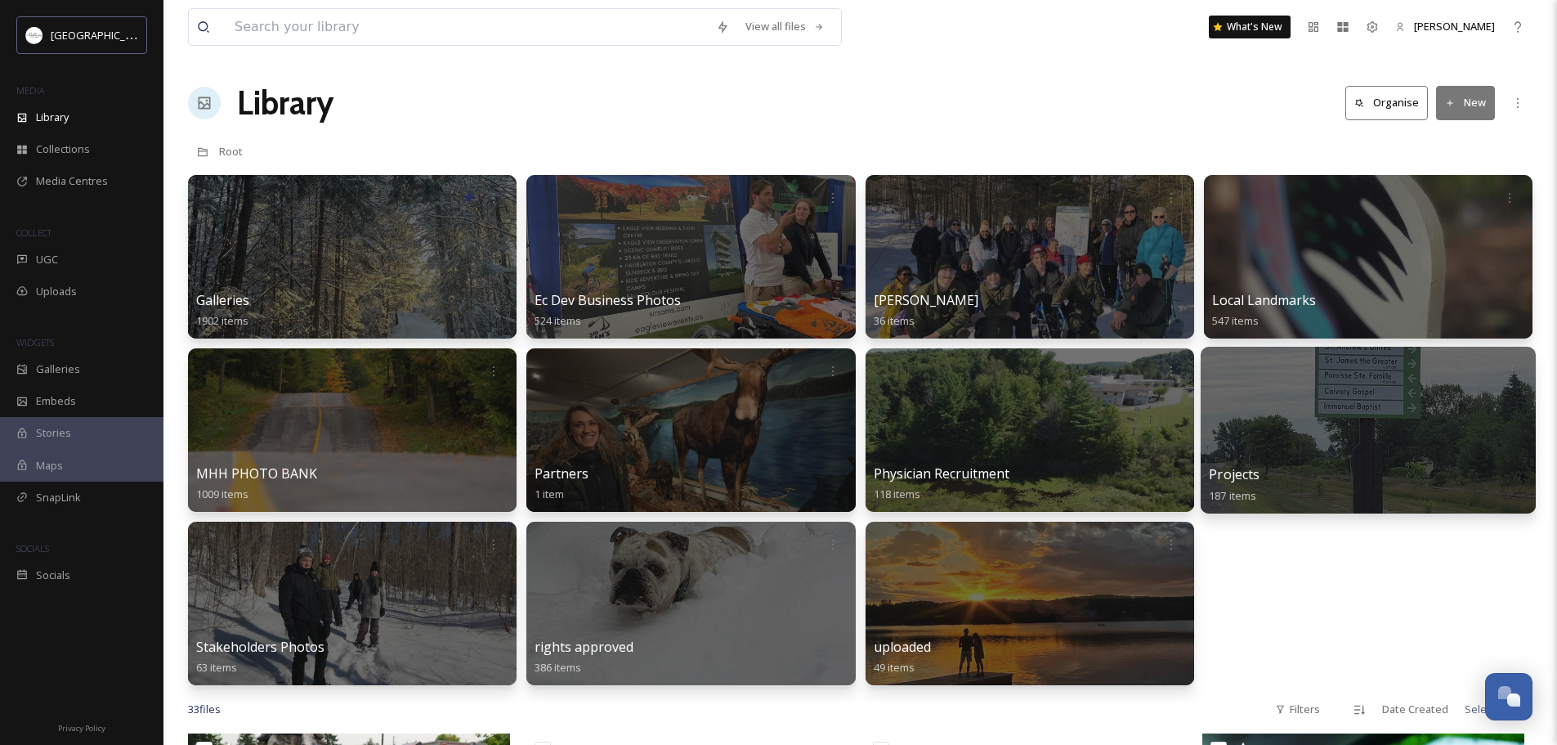
click at [1298, 433] on div at bounding box center [1368, 430] width 335 height 167
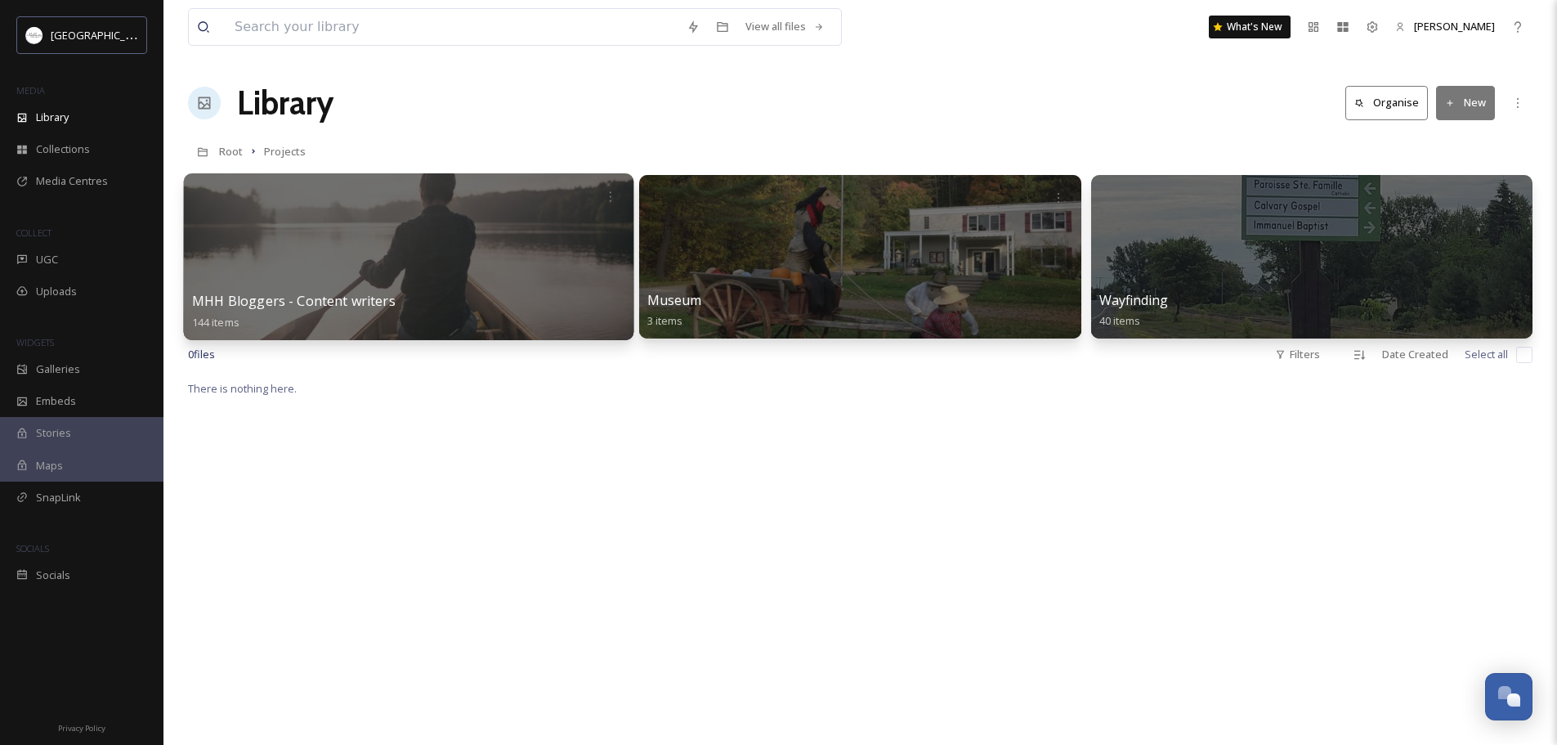
click at [448, 241] on div at bounding box center [409, 256] width 450 height 167
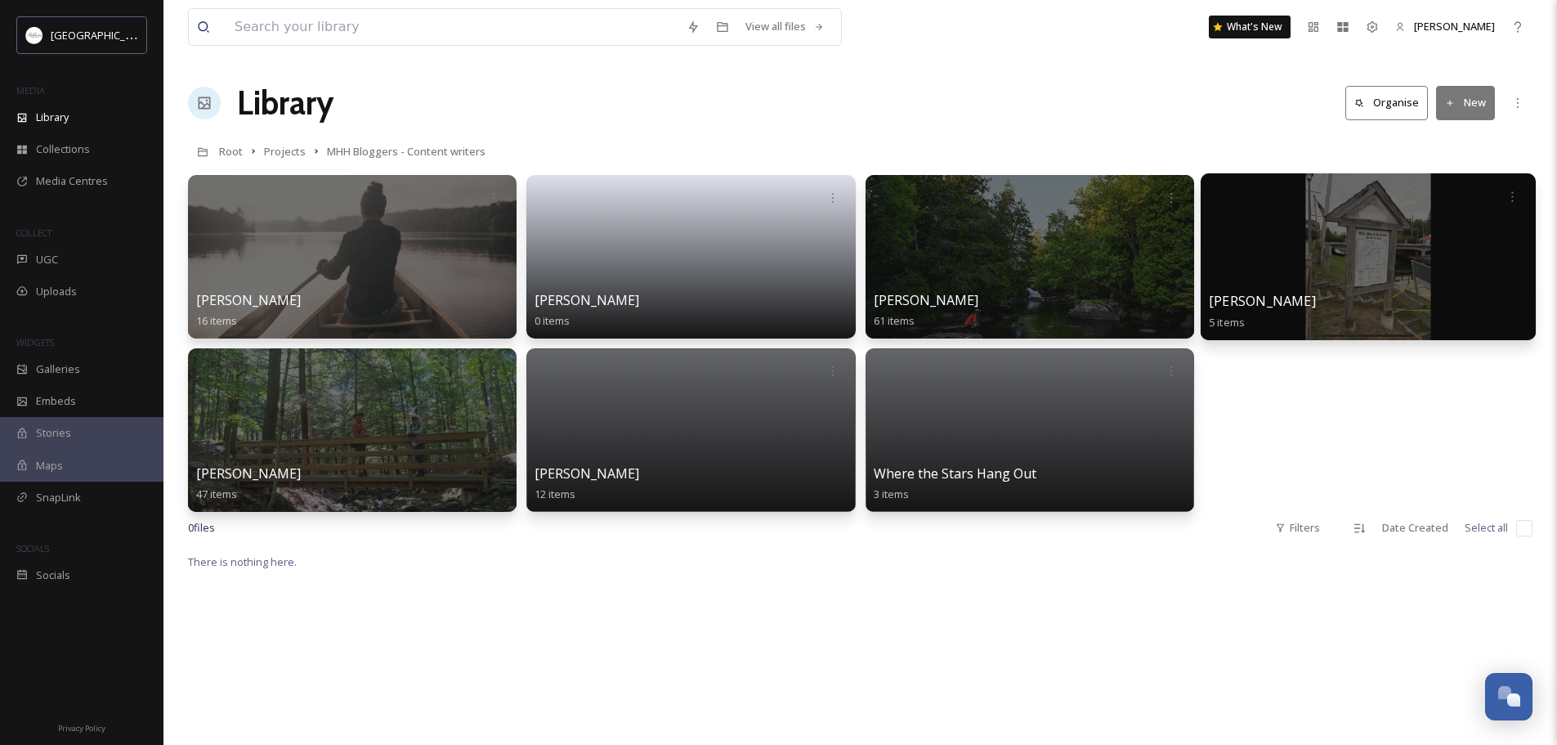
click at [1369, 257] on div at bounding box center [1368, 256] width 335 height 167
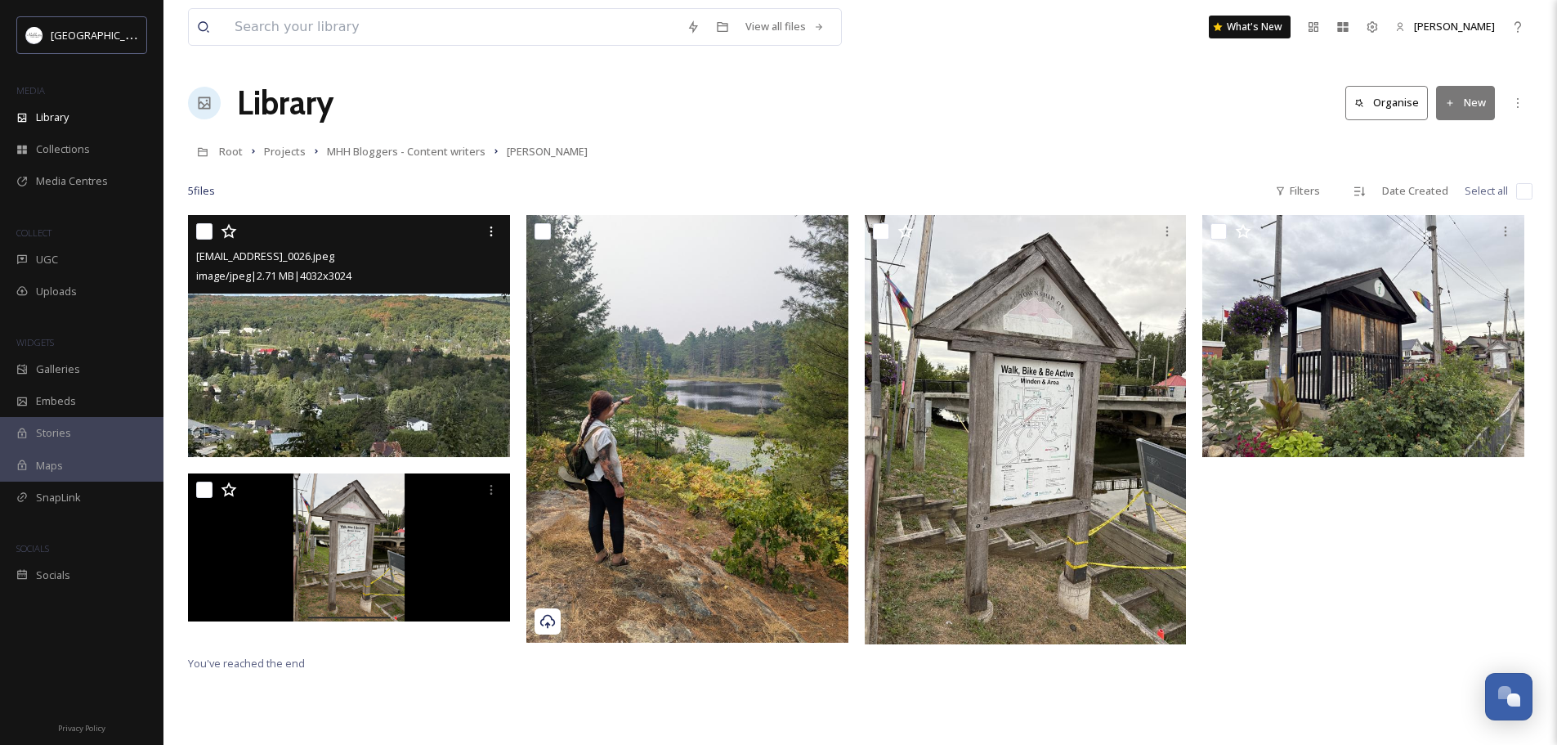
click at [202, 235] on input "checkbox" at bounding box center [204, 231] width 16 height 16
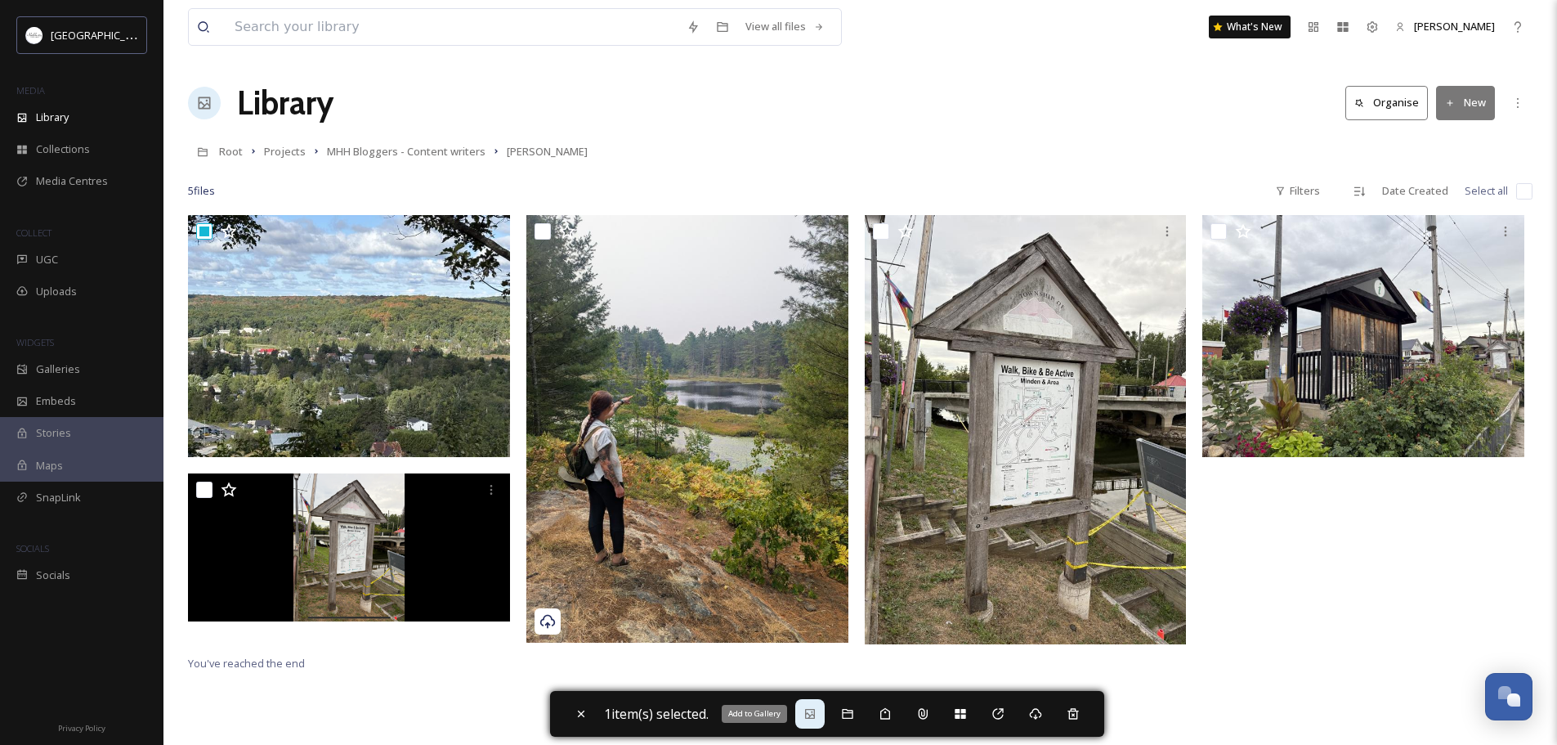
click at [814, 717] on icon at bounding box center [810, 714] width 10 height 10
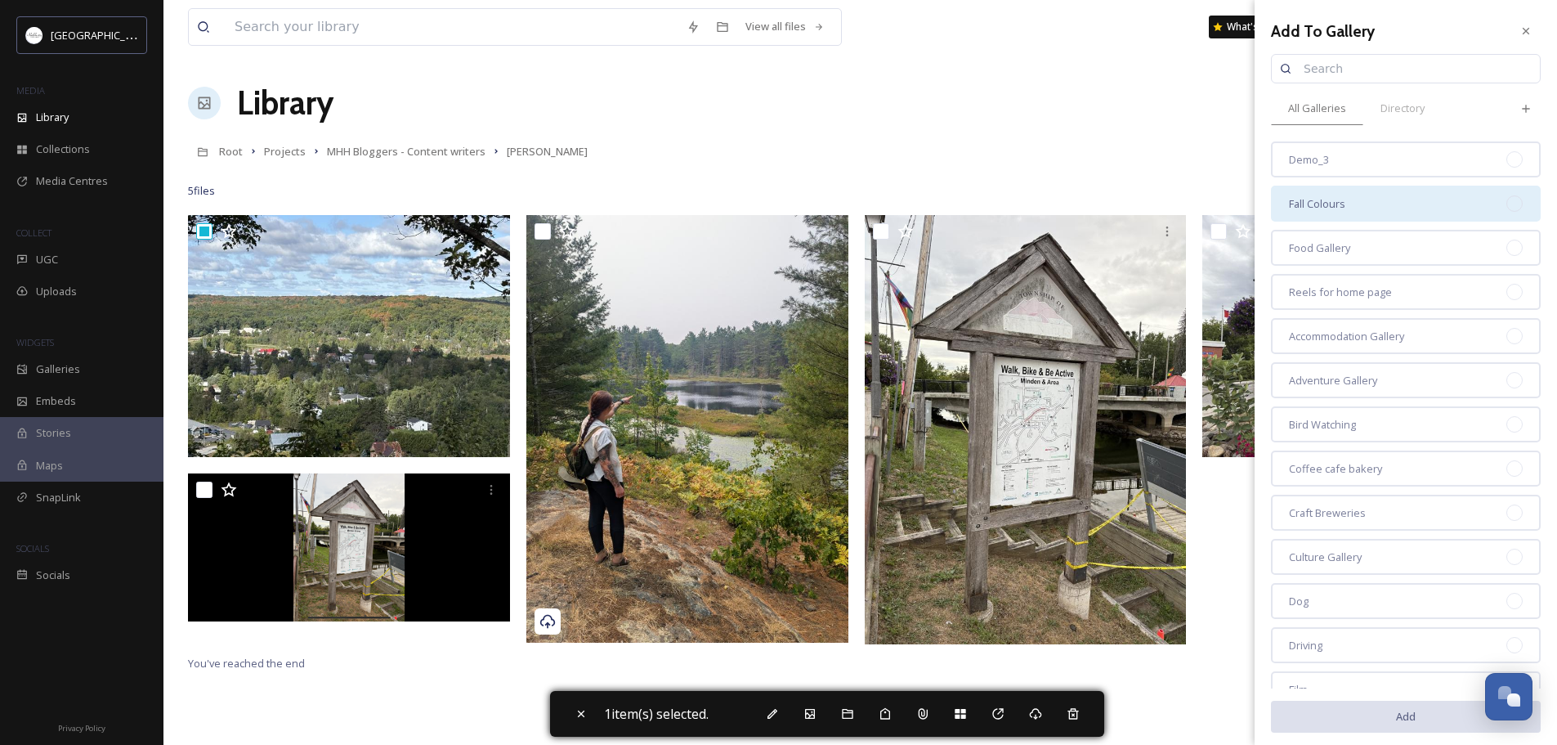
click at [1373, 202] on div "Fall Colours" at bounding box center [1406, 204] width 270 height 36
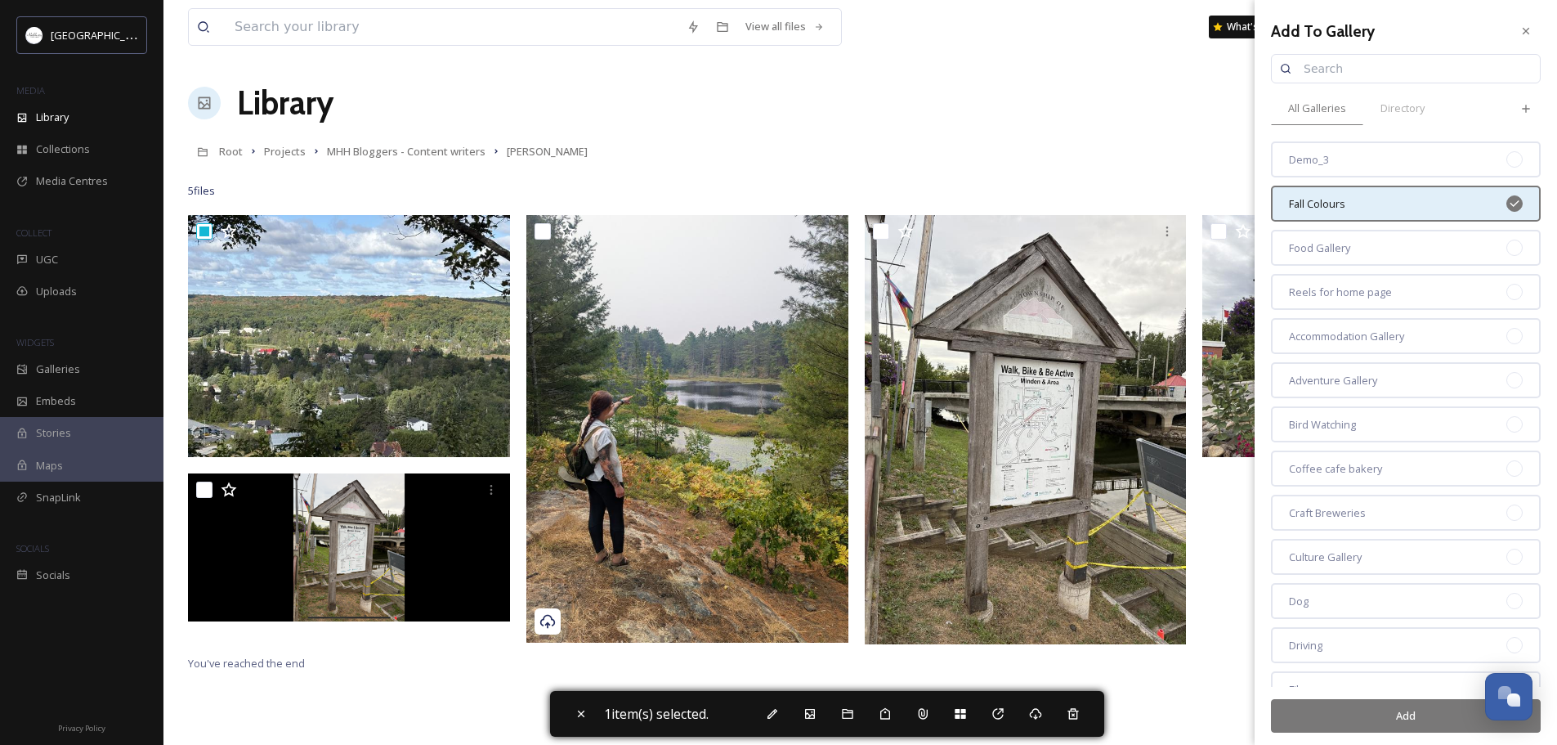
click at [1386, 715] on button "Add" at bounding box center [1406, 716] width 270 height 34
checkbox input "false"
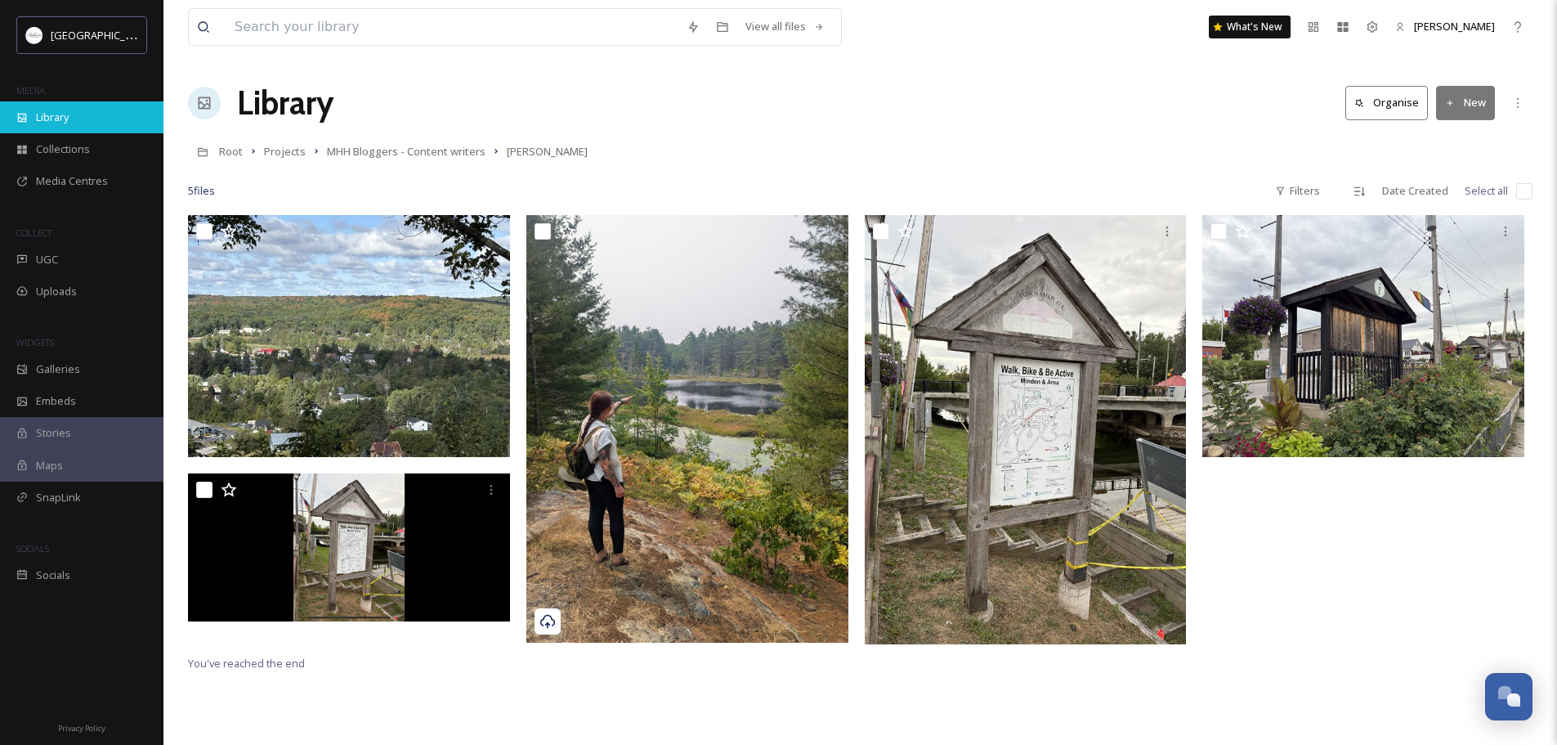
click at [56, 116] on span "Library" at bounding box center [52, 118] width 33 height 16
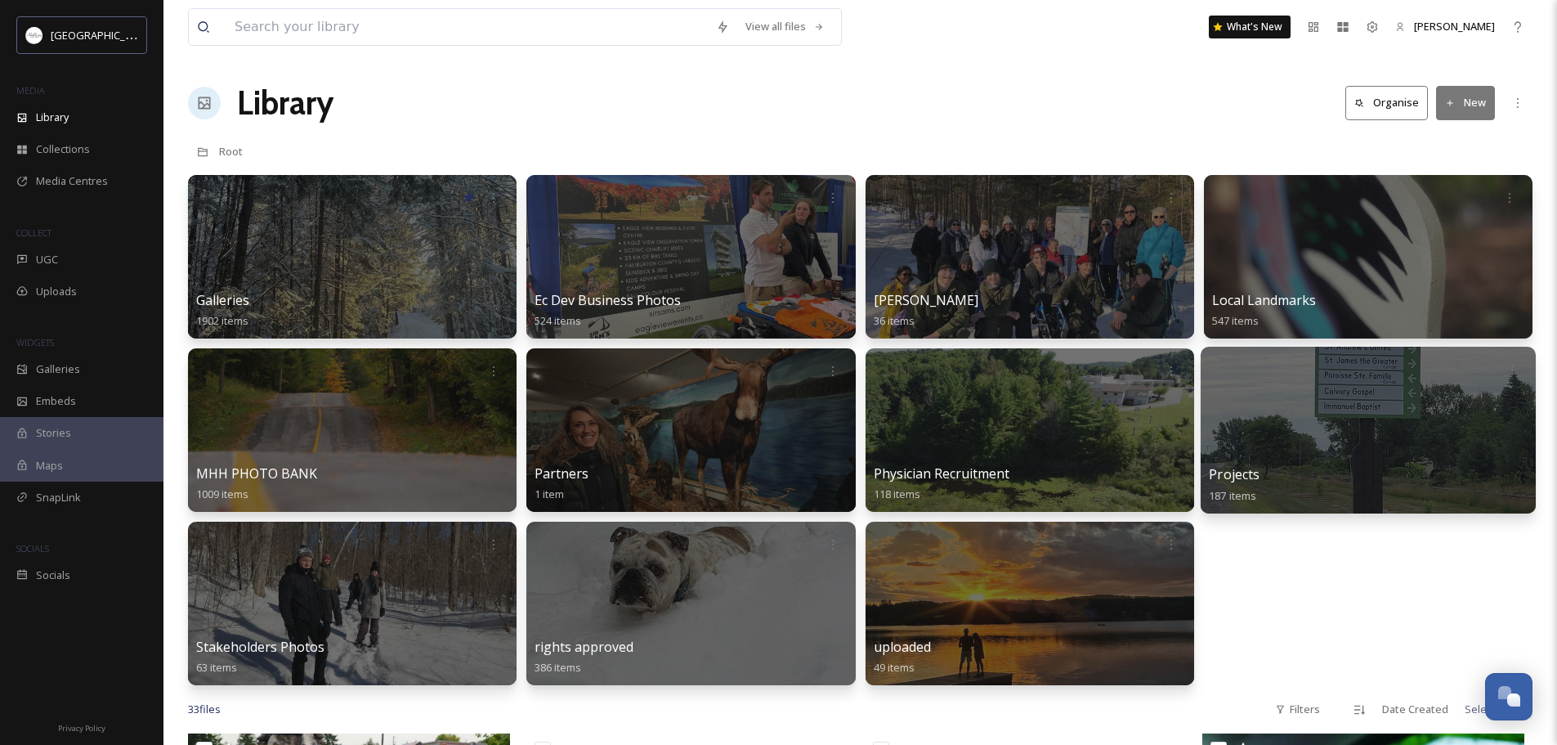
click at [1332, 424] on div at bounding box center [1368, 430] width 335 height 167
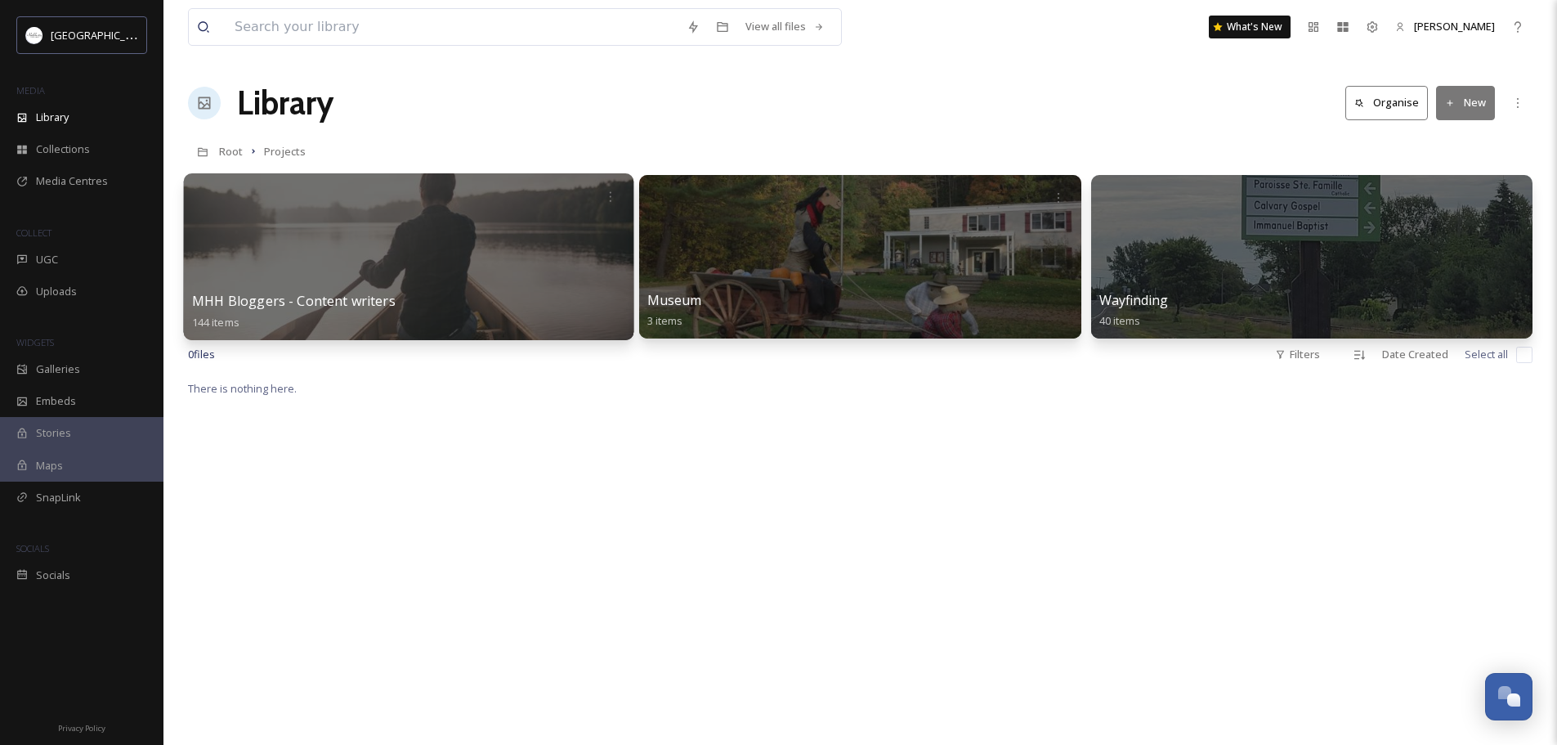
click at [315, 251] on div at bounding box center [409, 256] width 450 height 167
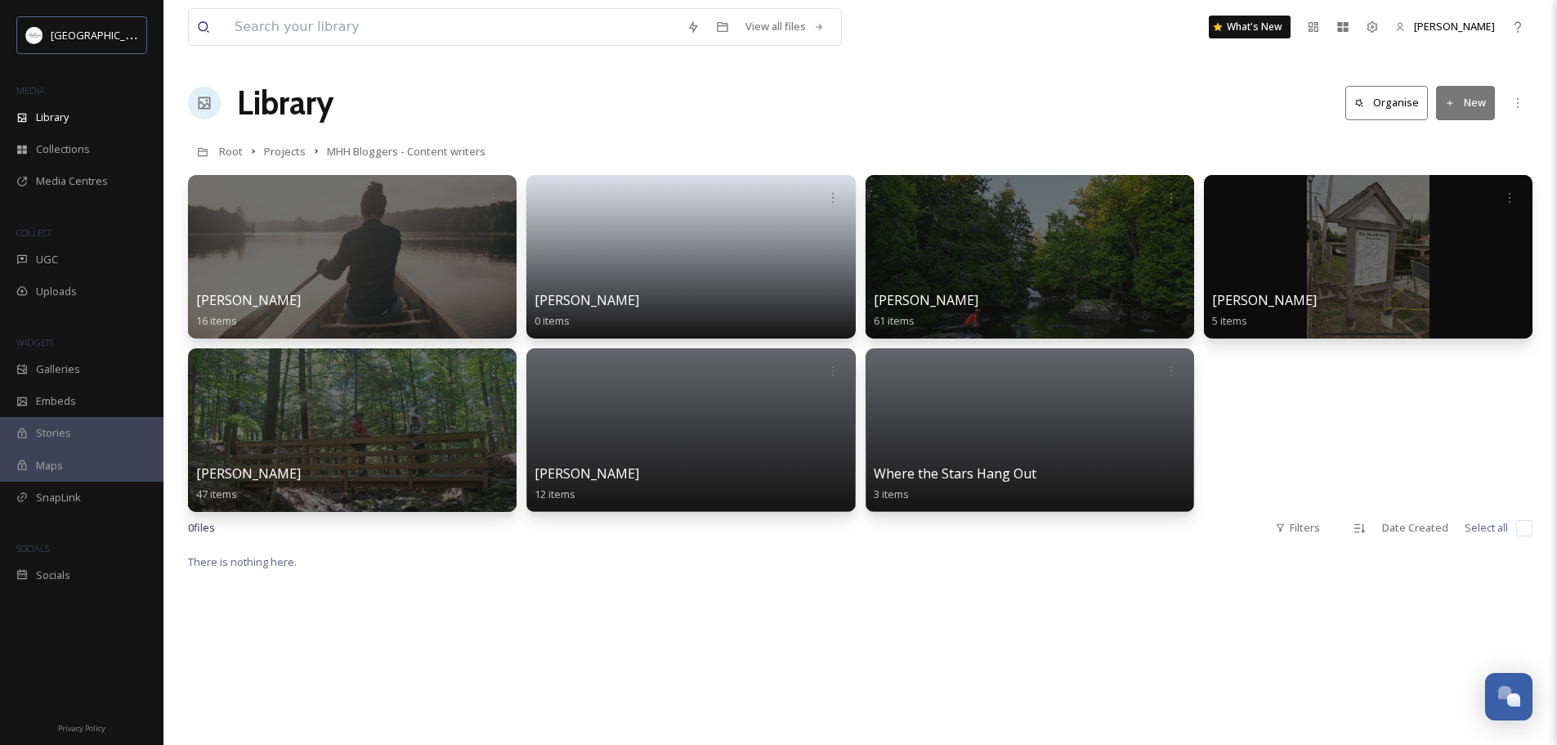
click at [1451, 105] on icon at bounding box center [1450, 103] width 11 height 11
click at [1442, 206] on span "Folder" at bounding box center [1446, 205] width 31 height 16
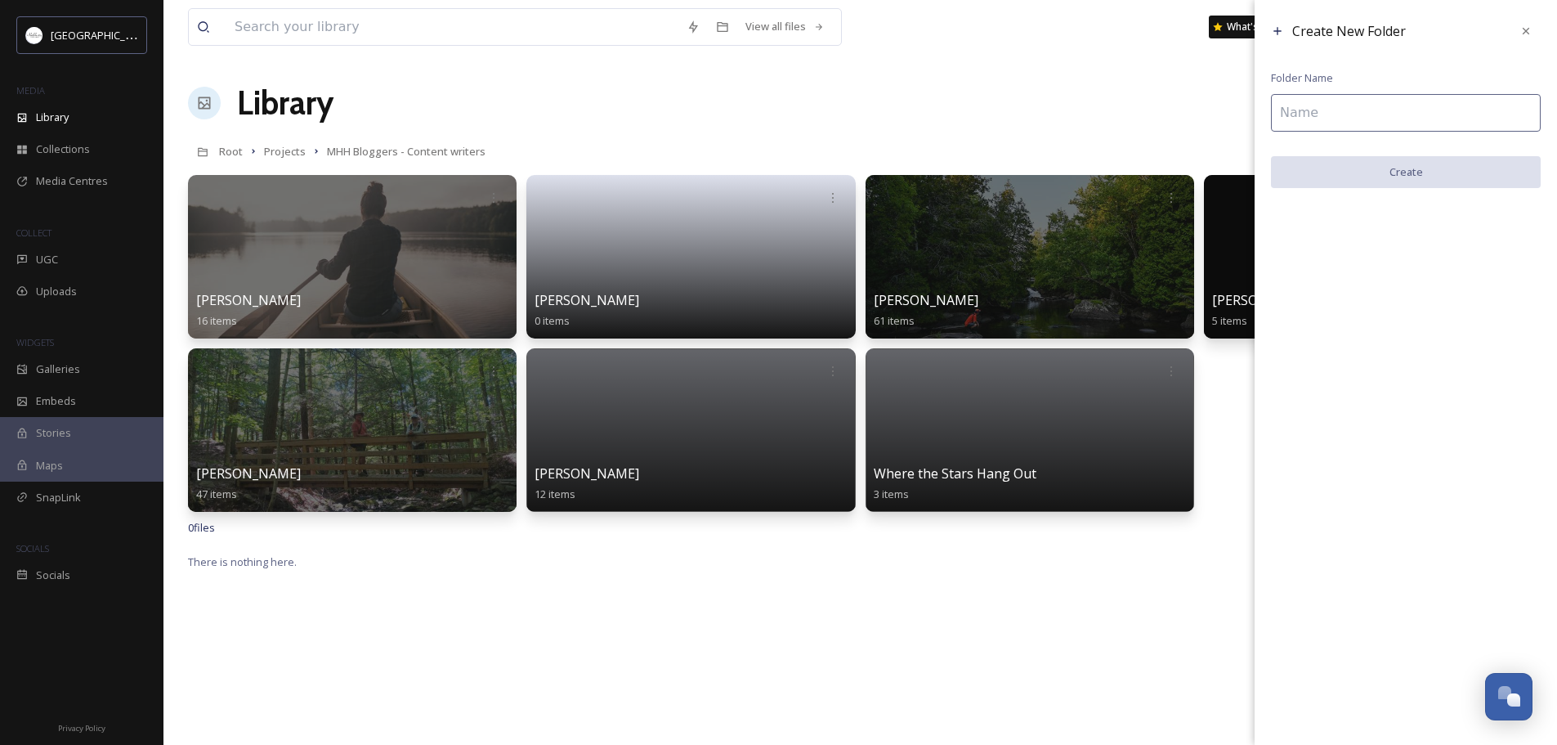
click at [1340, 112] on input at bounding box center [1406, 113] width 270 height 38
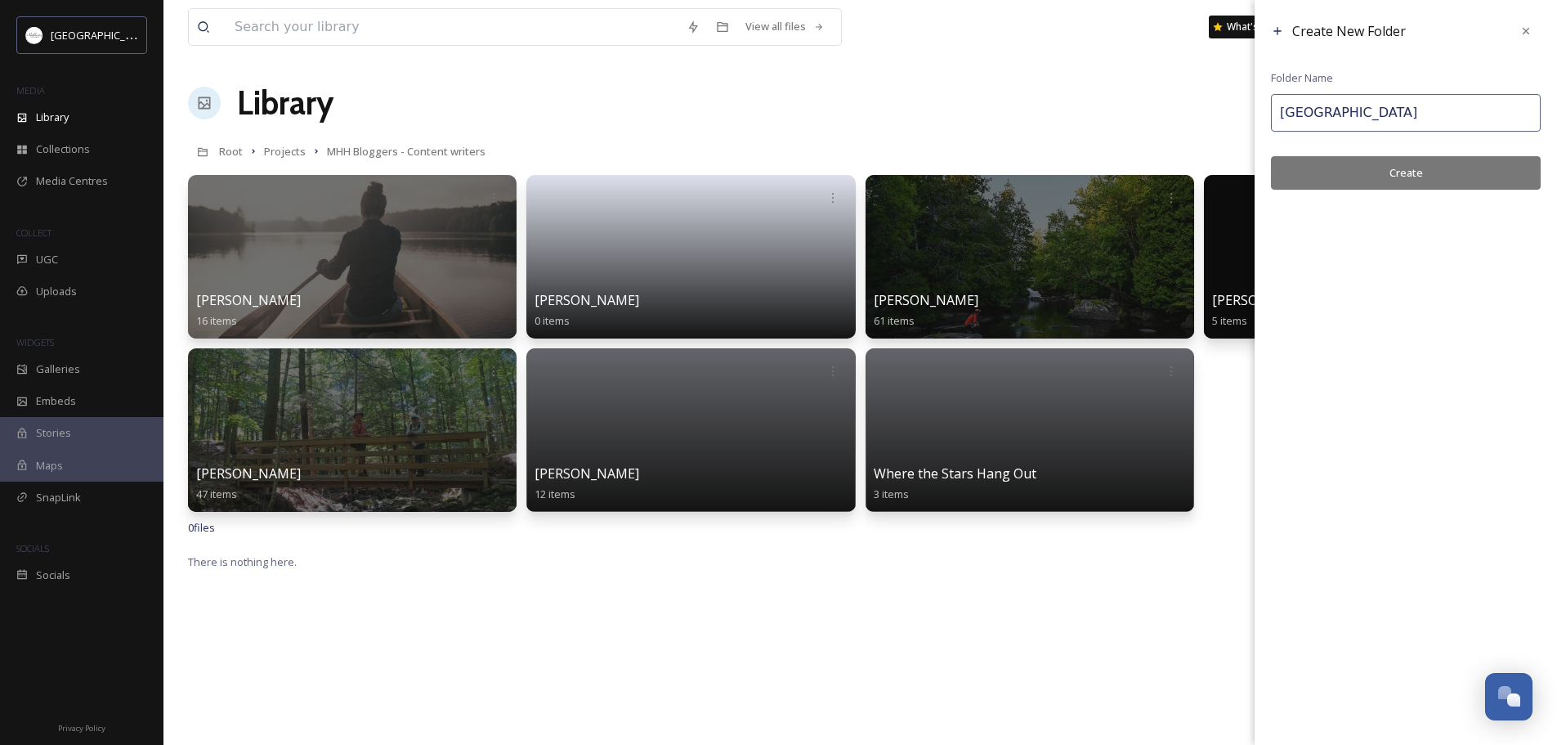
click at [1420, 116] on input "[GEOGRAPHIC_DATA]" at bounding box center [1406, 113] width 270 height 38
type input "[GEOGRAPHIC_DATA]"
click at [1407, 168] on button "Create" at bounding box center [1406, 173] width 270 height 34
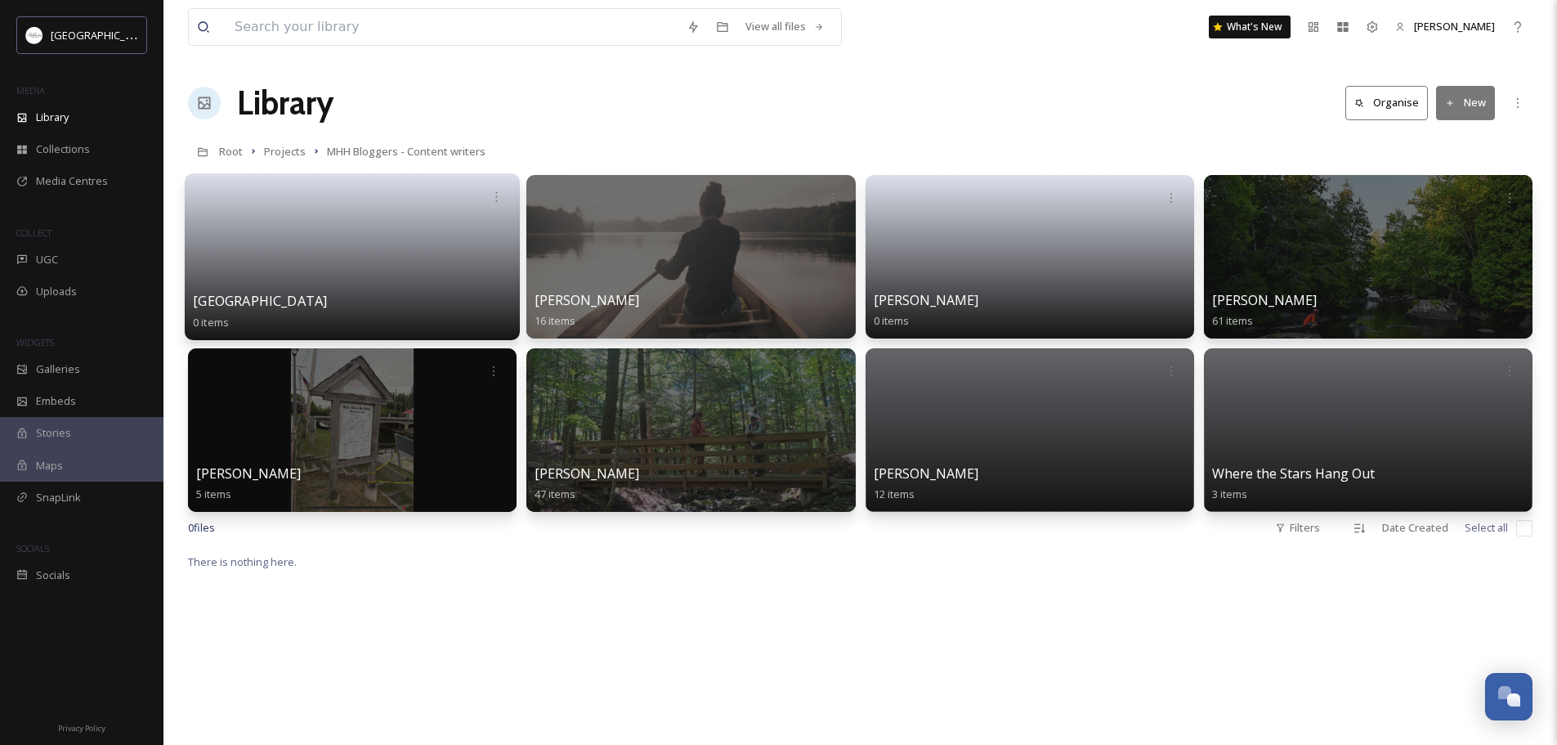
click at [328, 271] on link at bounding box center [352, 251] width 319 height 79
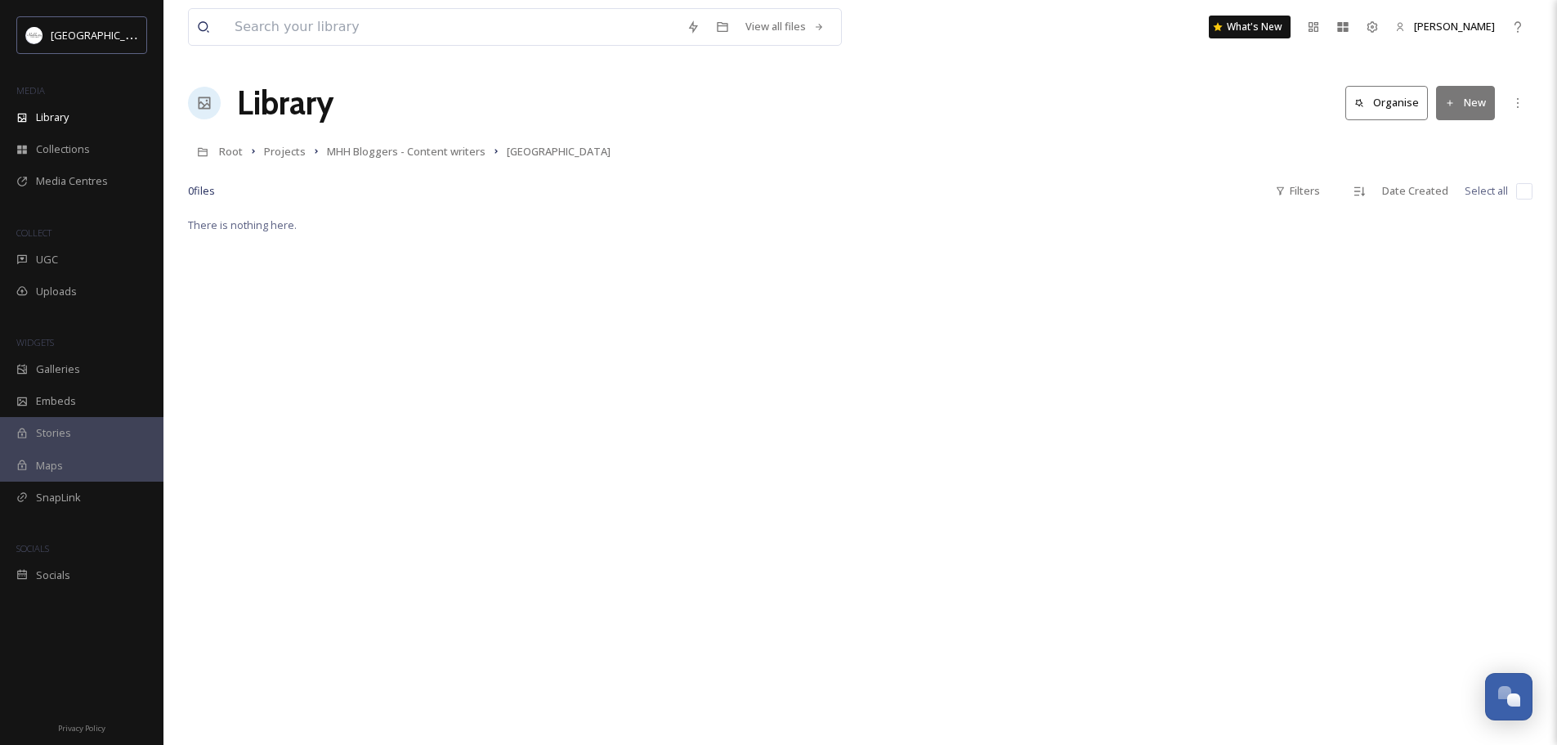
click at [1454, 105] on icon at bounding box center [1450, 103] width 11 height 11
click at [1451, 141] on span "File Upload" at bounding box center [1458, 141] width 54 height 16
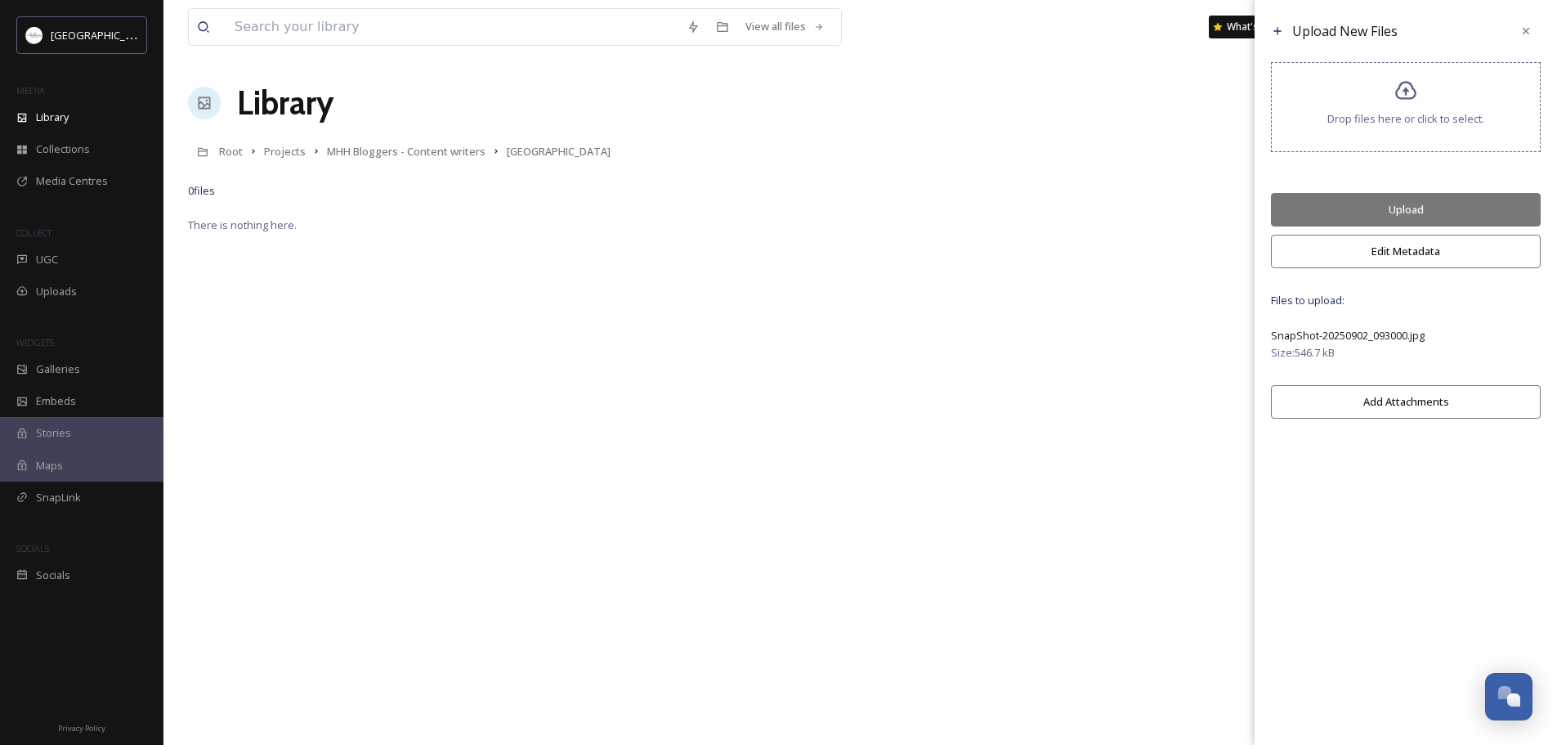
click at [1409, 204] on button "Upload" at bounding box center [1406, 210] width 270 height 34
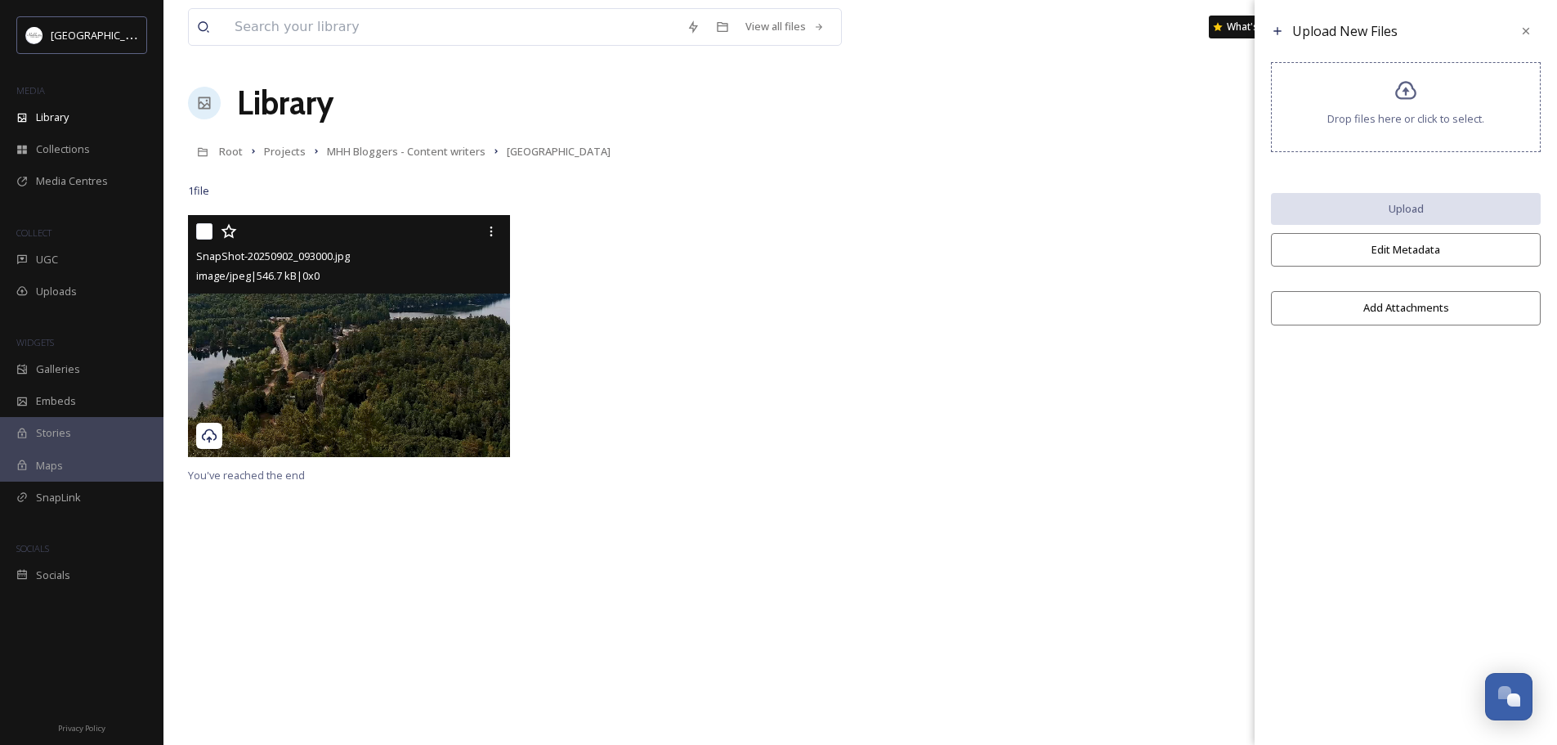
click at [368, 328] on img at bounding box center [349, 336] width 322 height 242
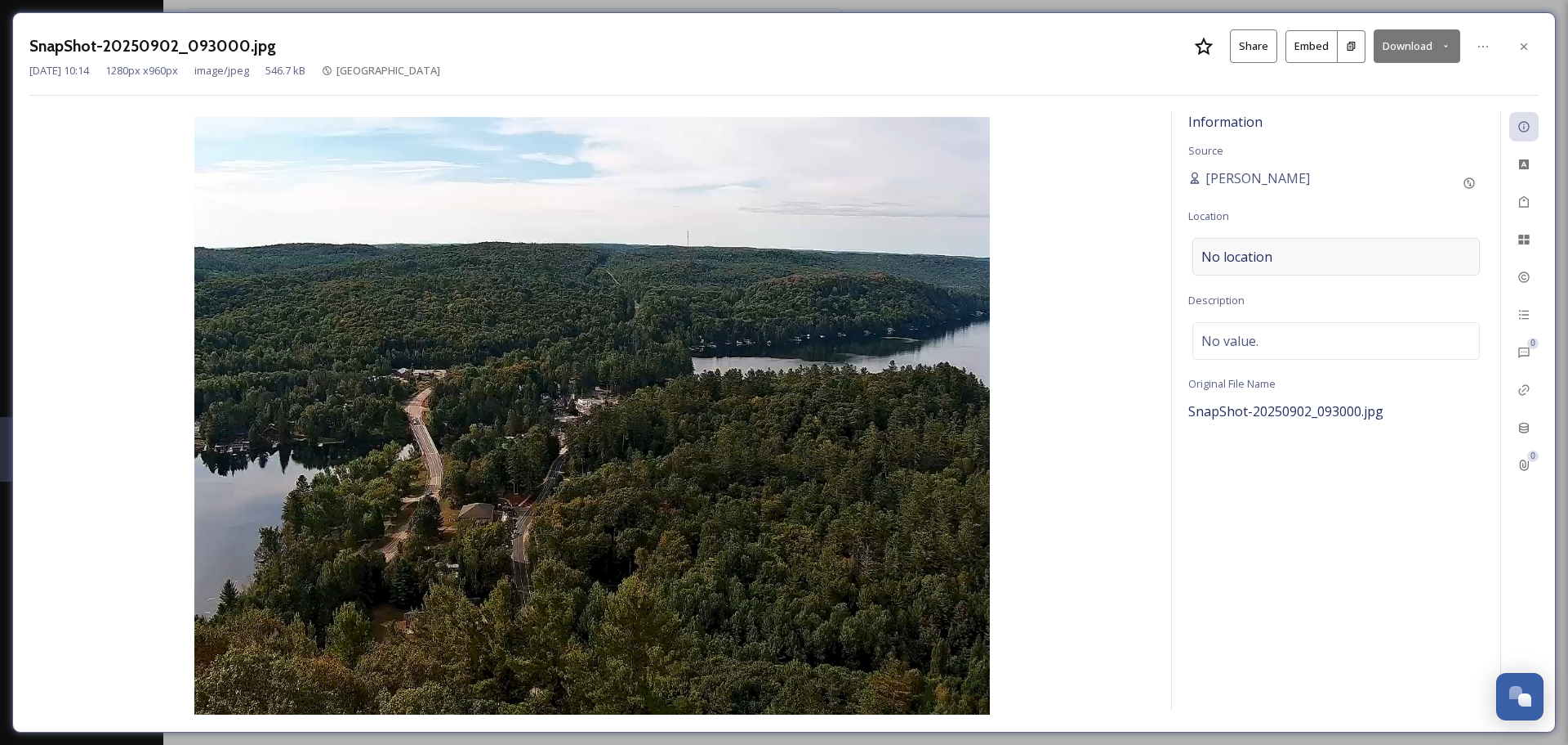
click at [1285, 256] on div "No location" at bounding box center [1336, 257] width 288 height 38
click at [1285, 256] on input at bounding box center [1336, 257] width 286 height 36
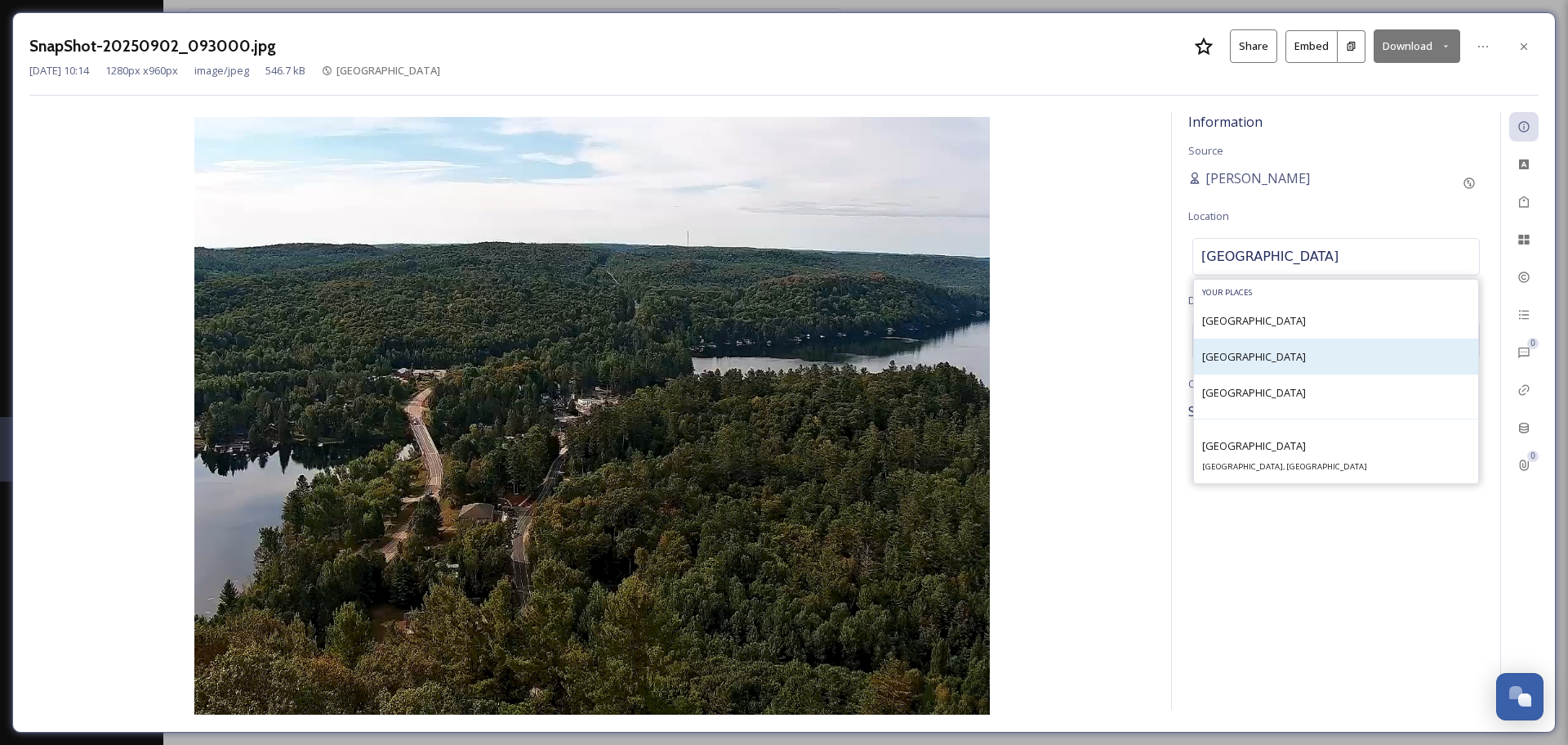
type input "[GEOGRAPHIC_DATA]"
click at [1284, 361] on span "[GEOGRAPHIC_DATA]" at bounding box center [1254, 356] width 104 height 15
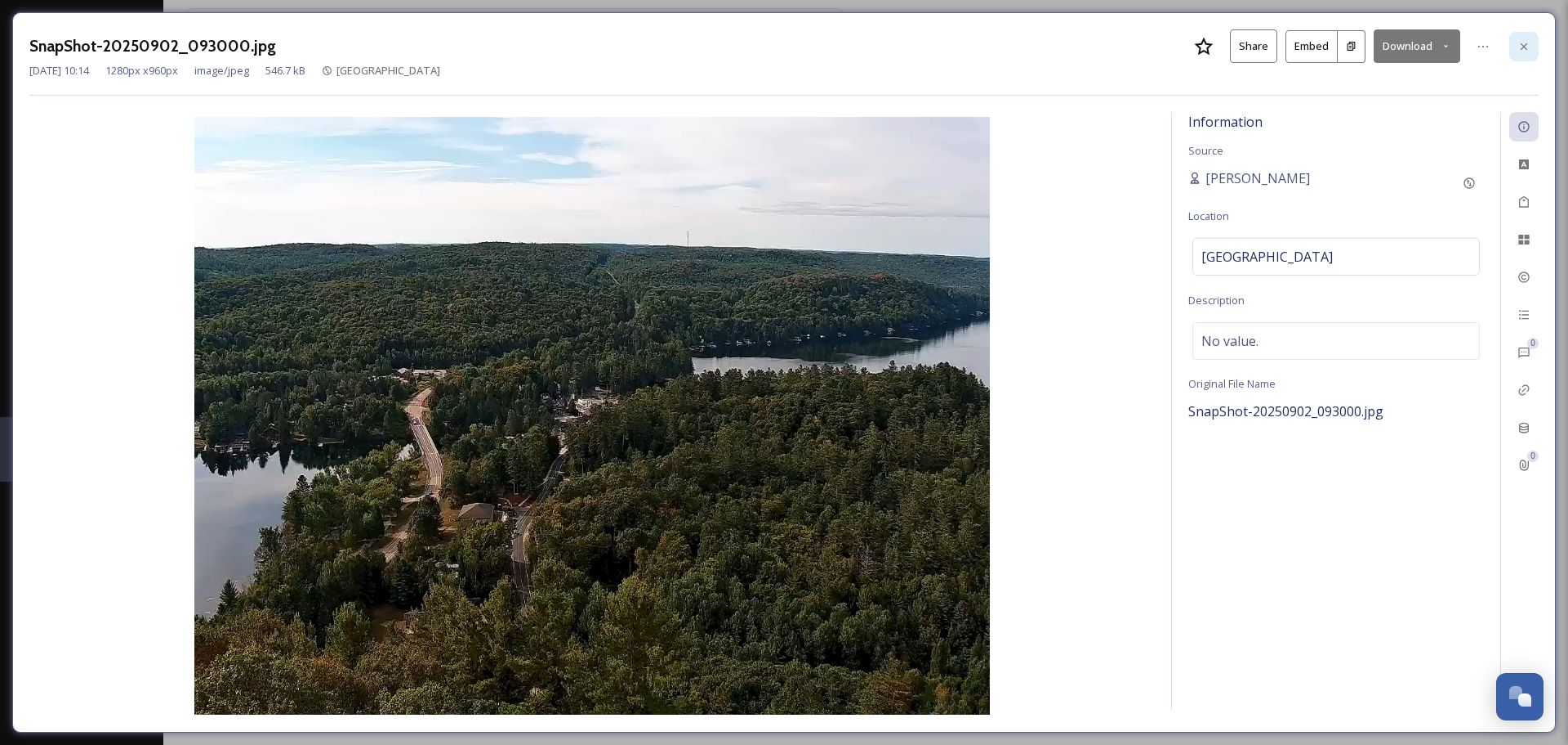
click at [1523, 48] on icon at bounding box center [1524, 46] width 13 height 13
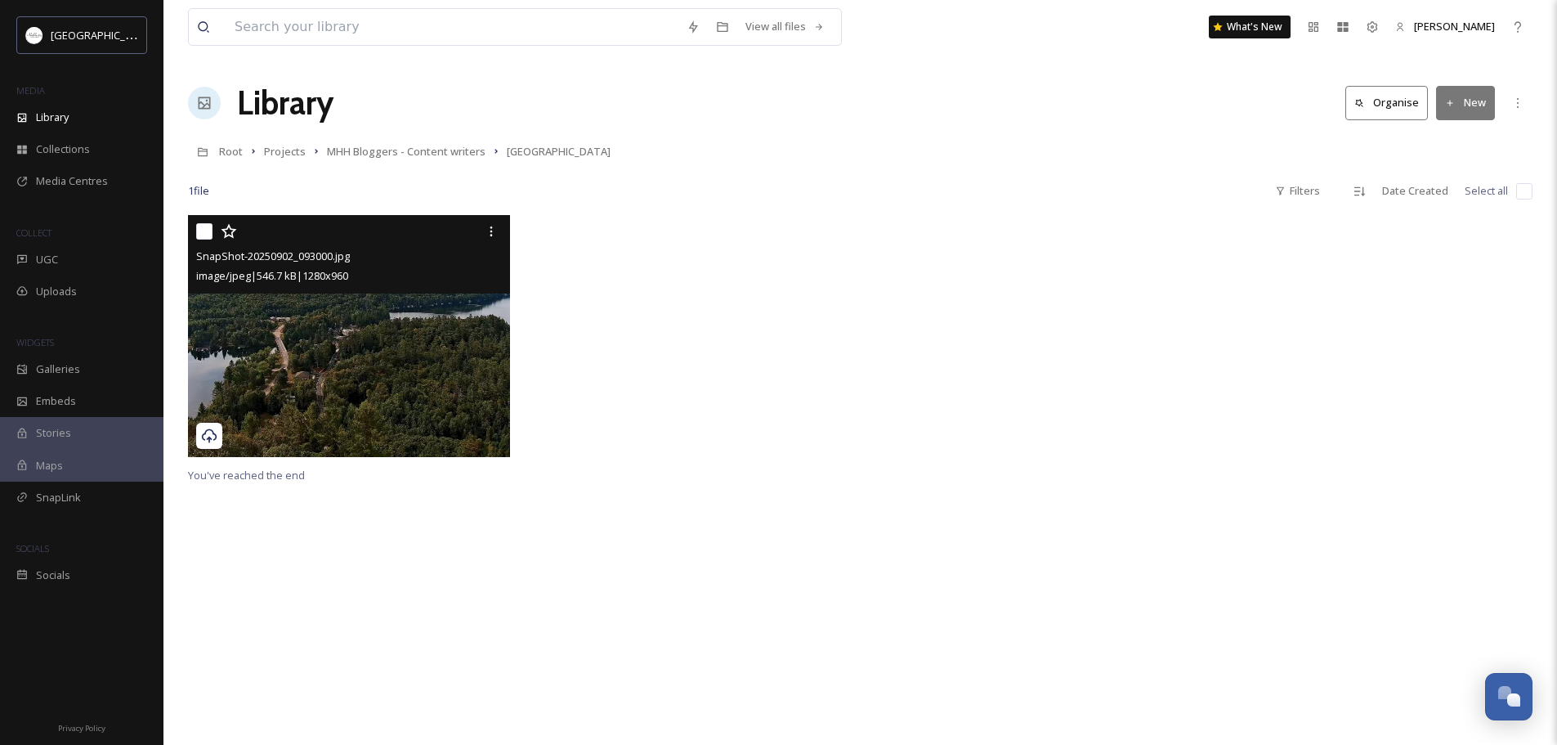
click at [204, 234] on input "checkbox" at bounding box center [204, 231] width 16 height 16
checkbox input "true"
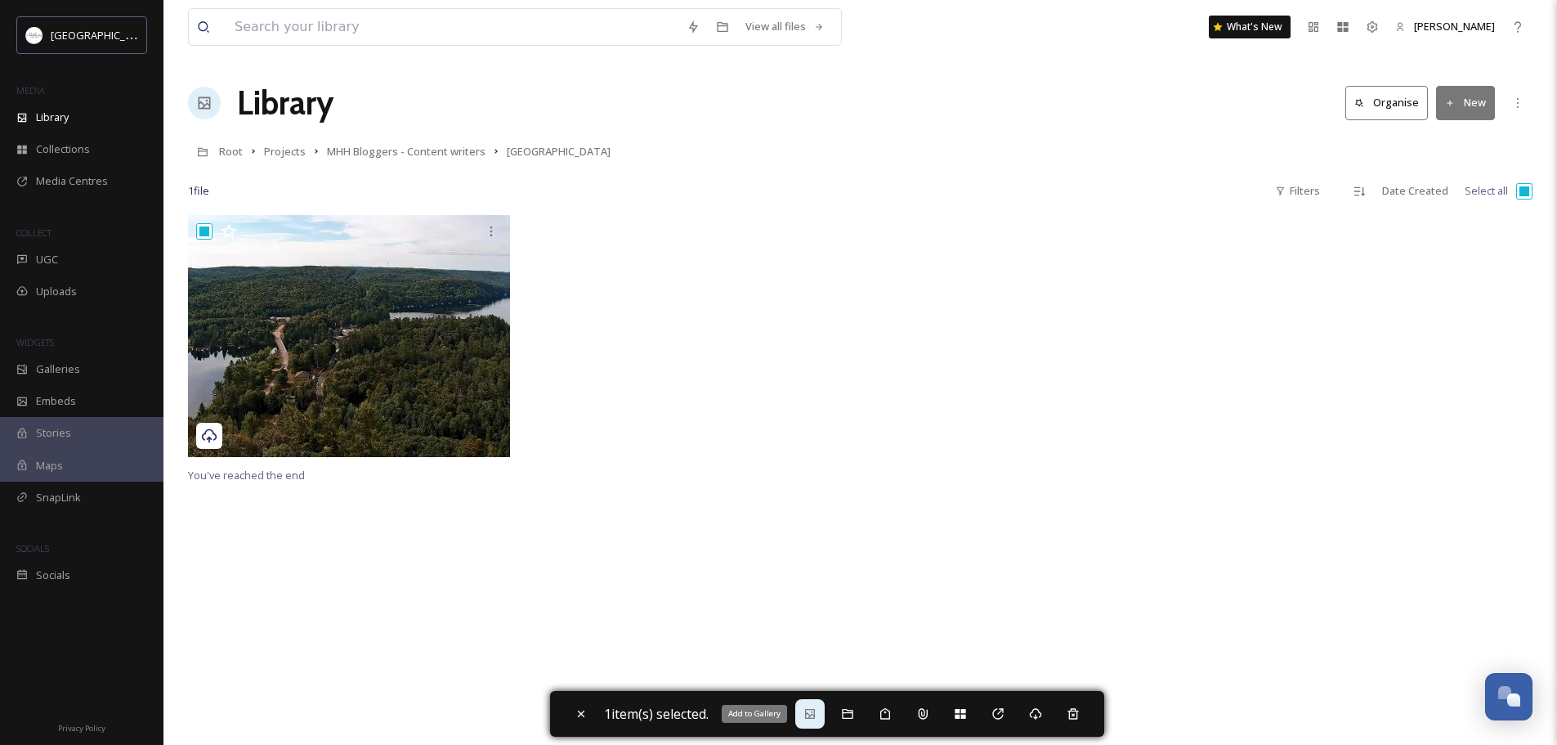
click at [812, 710] on icon at bounding box center [810, 713] width 13 height 13
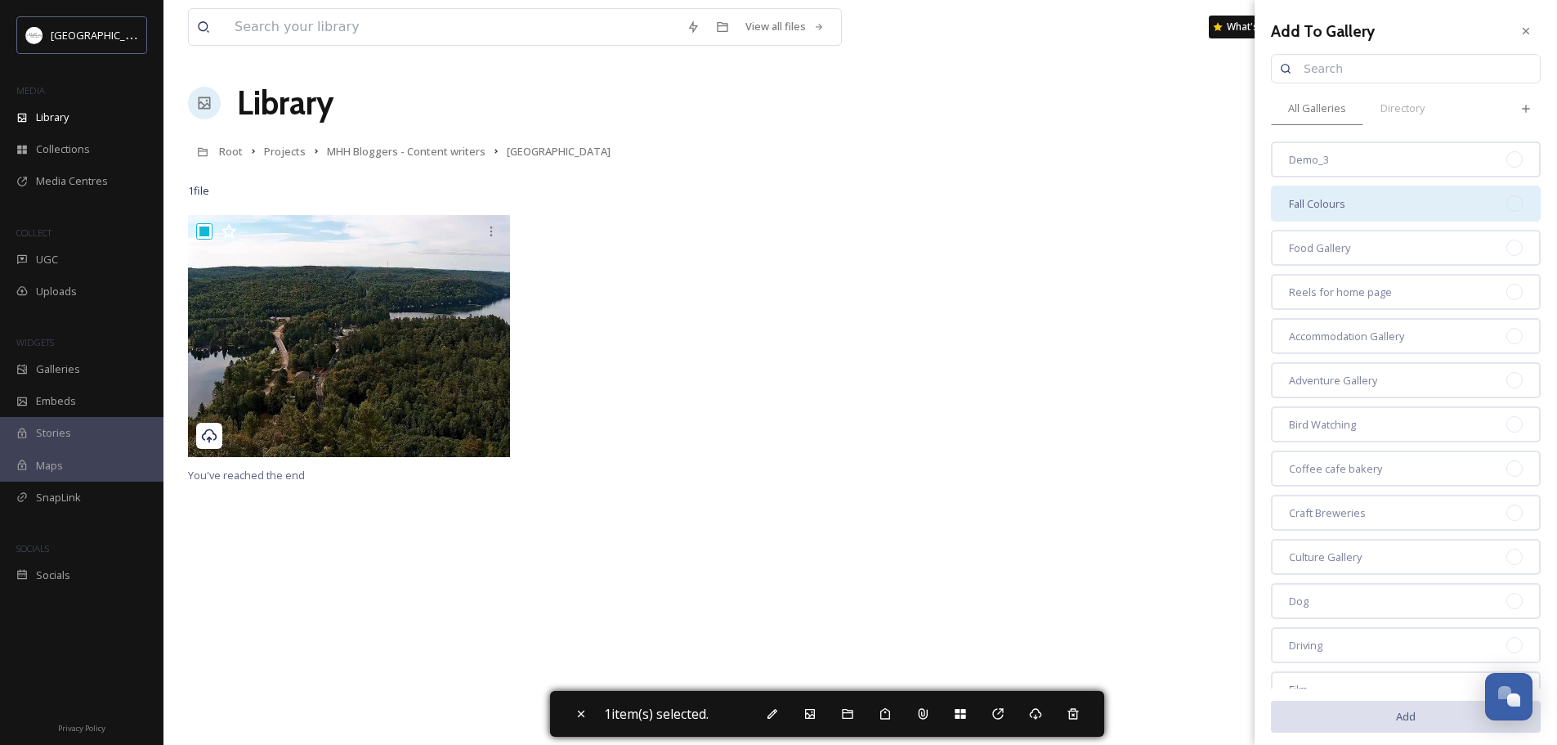
click at [1343, 199] on span "Fall Colours" at bounding box center [1317, 204] width 56 height 16
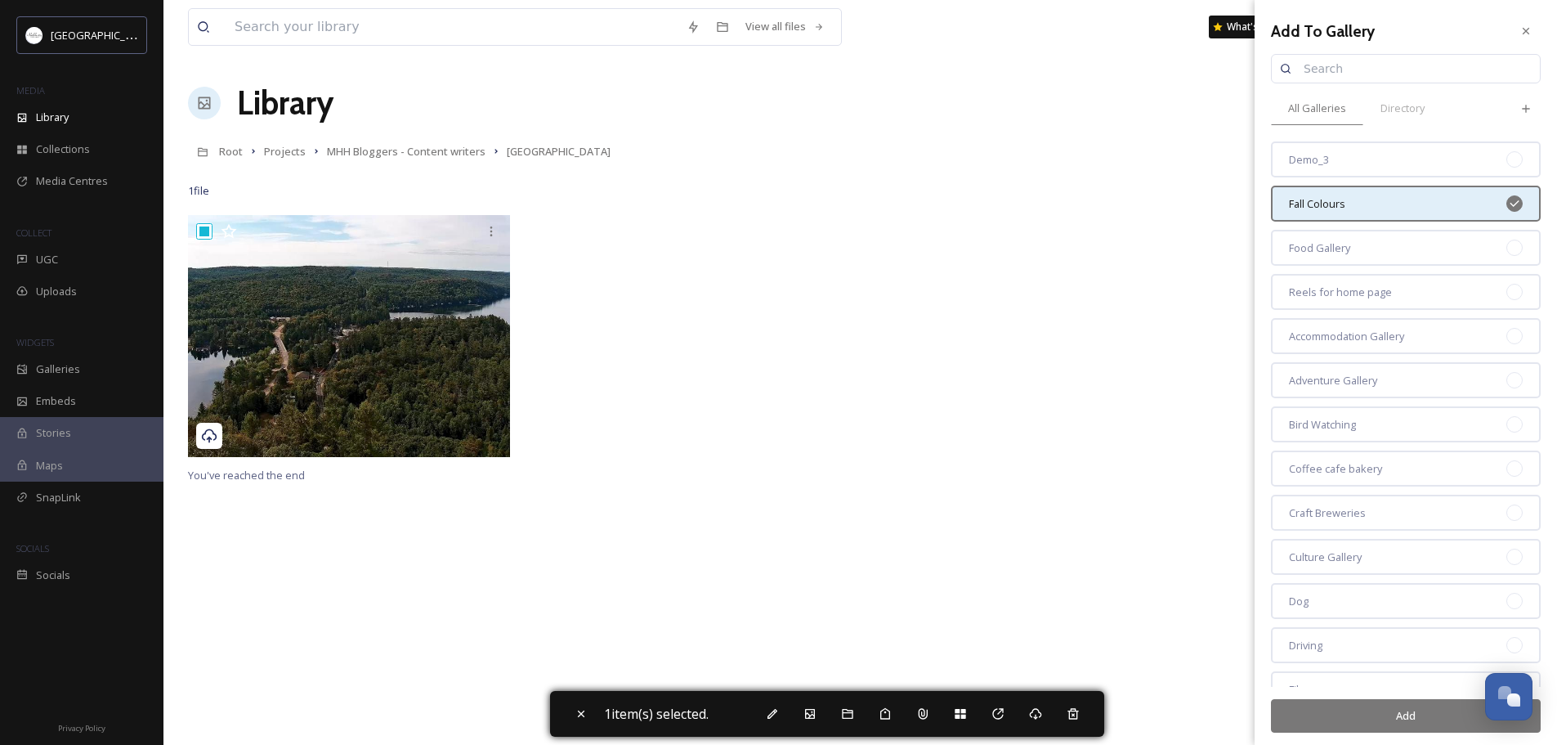
click at [1399, 714] on button "Add" at bounding box center [1406, 716] width 270 height 34
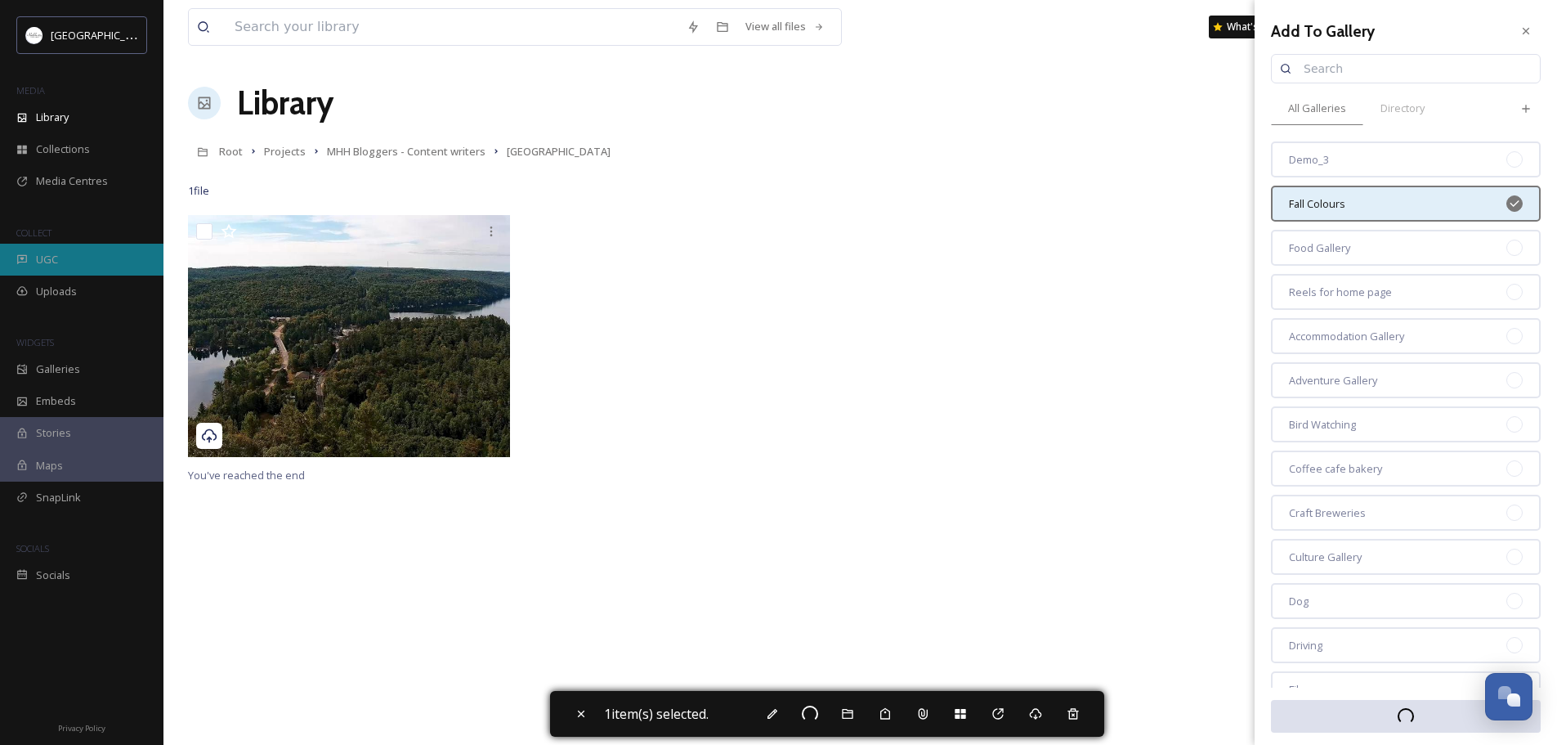
checkbox input "false"
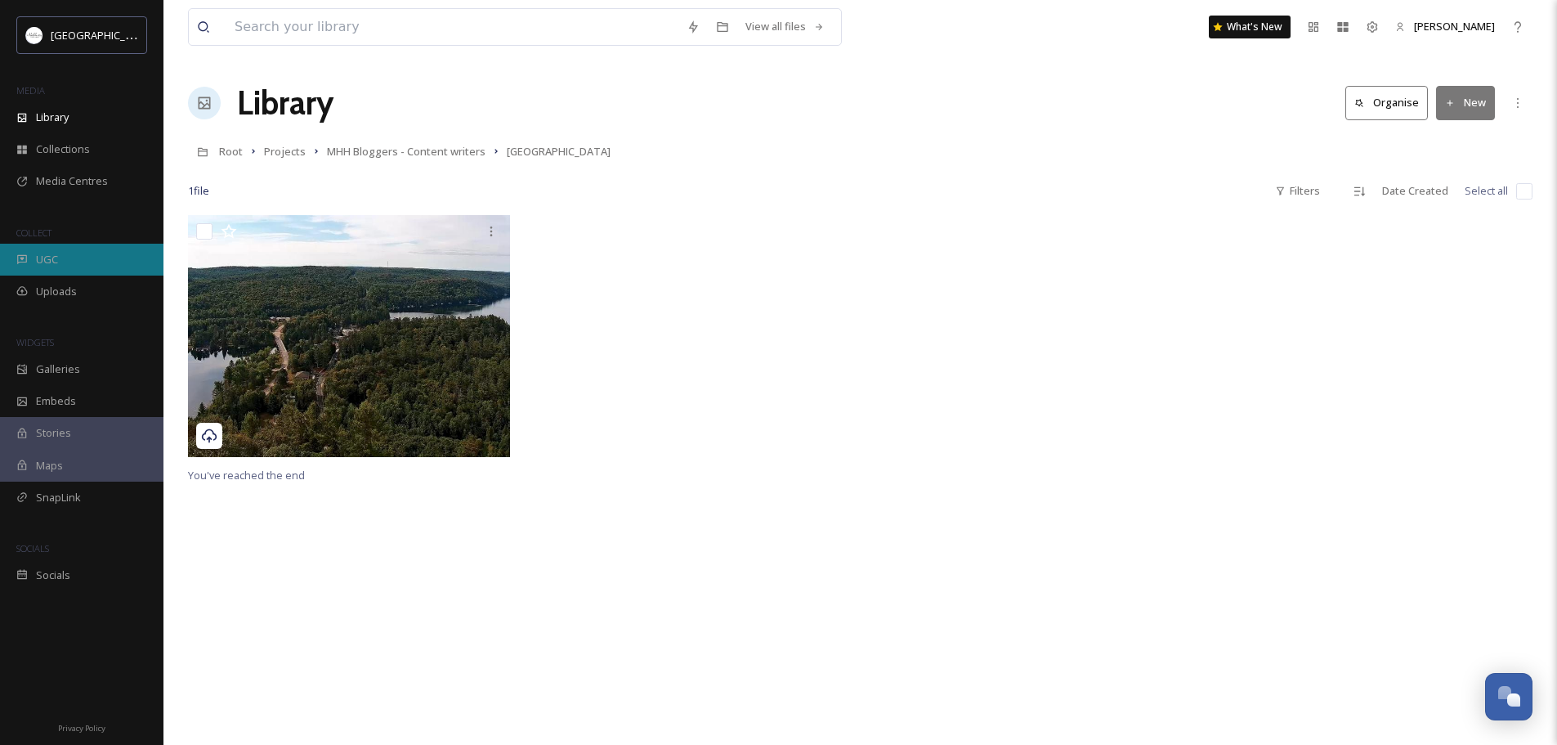
click at [58, 256] on div "UGC" at bounding box center [81, 260] width 163 height 32
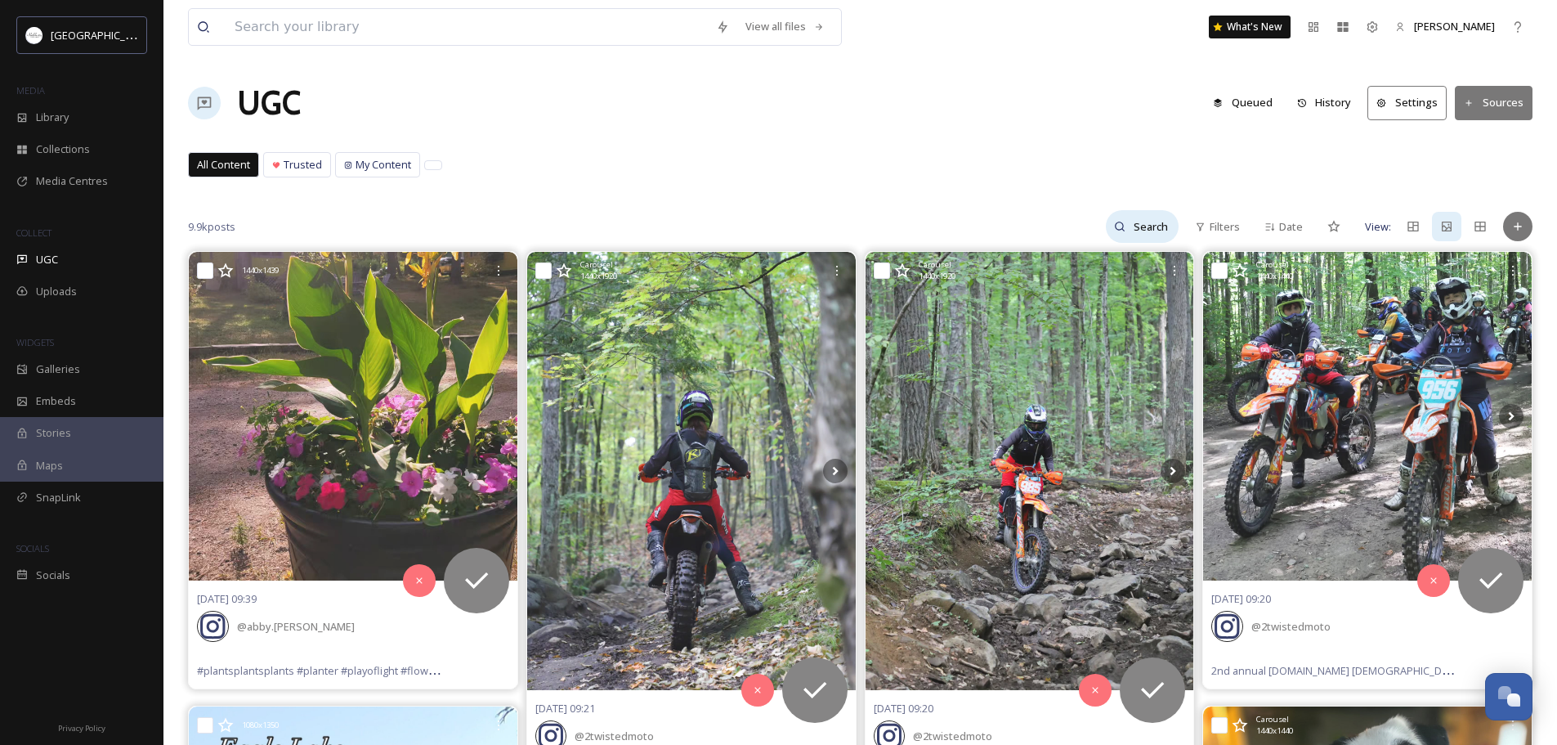
click at [1122, 230] on icon at bounding box center [1121, 227] width 10 height 10
click at [1104, 226] on input at bounding box center [1117, 226] width 123 height 33
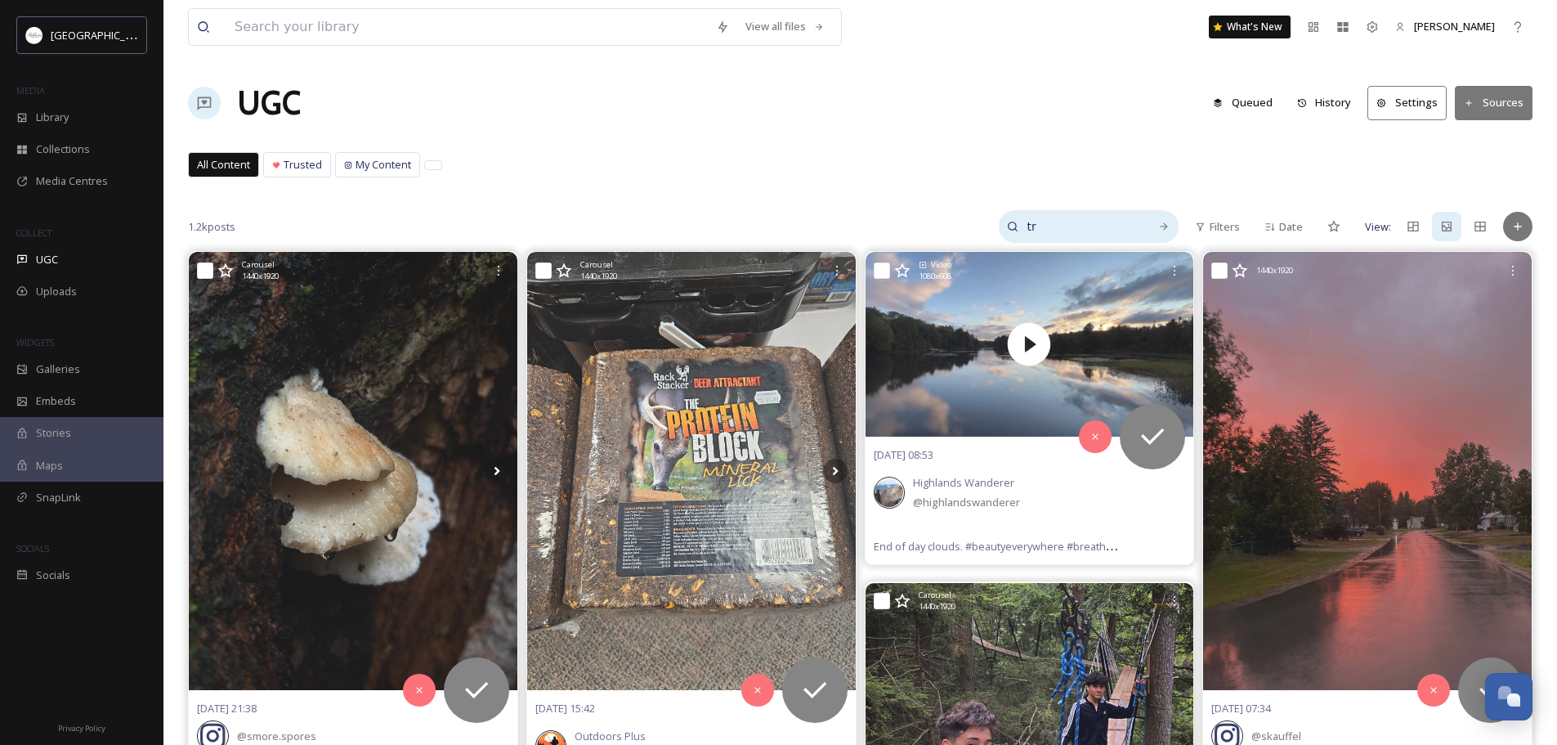
type input "t"
type input "fall colour"
